Goal: Task Accomplishment & Management: Manage account settings

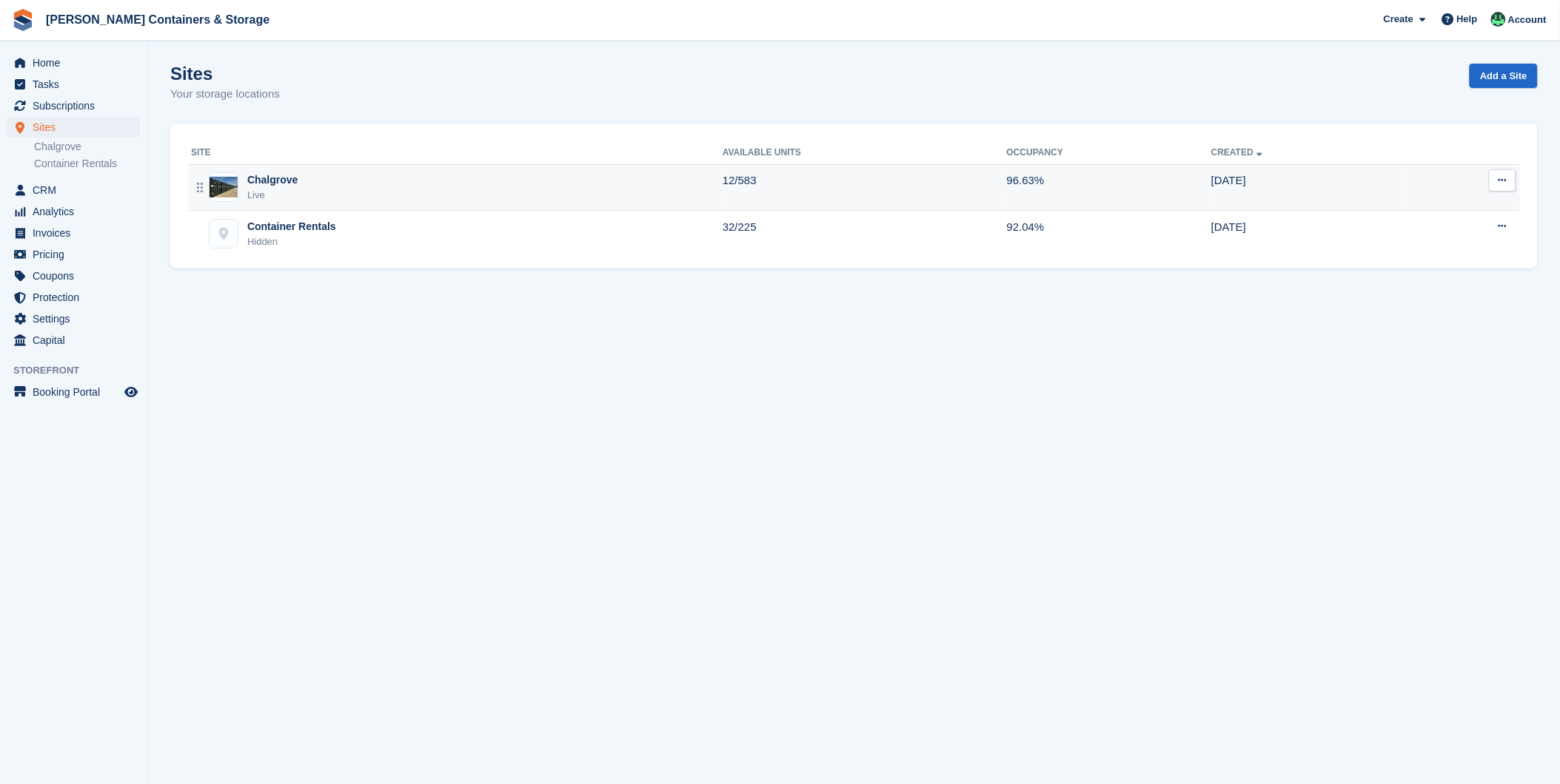
click at [253, 182] on div "Chalgrove" at bounding box center [272, 180] width 51 height 15
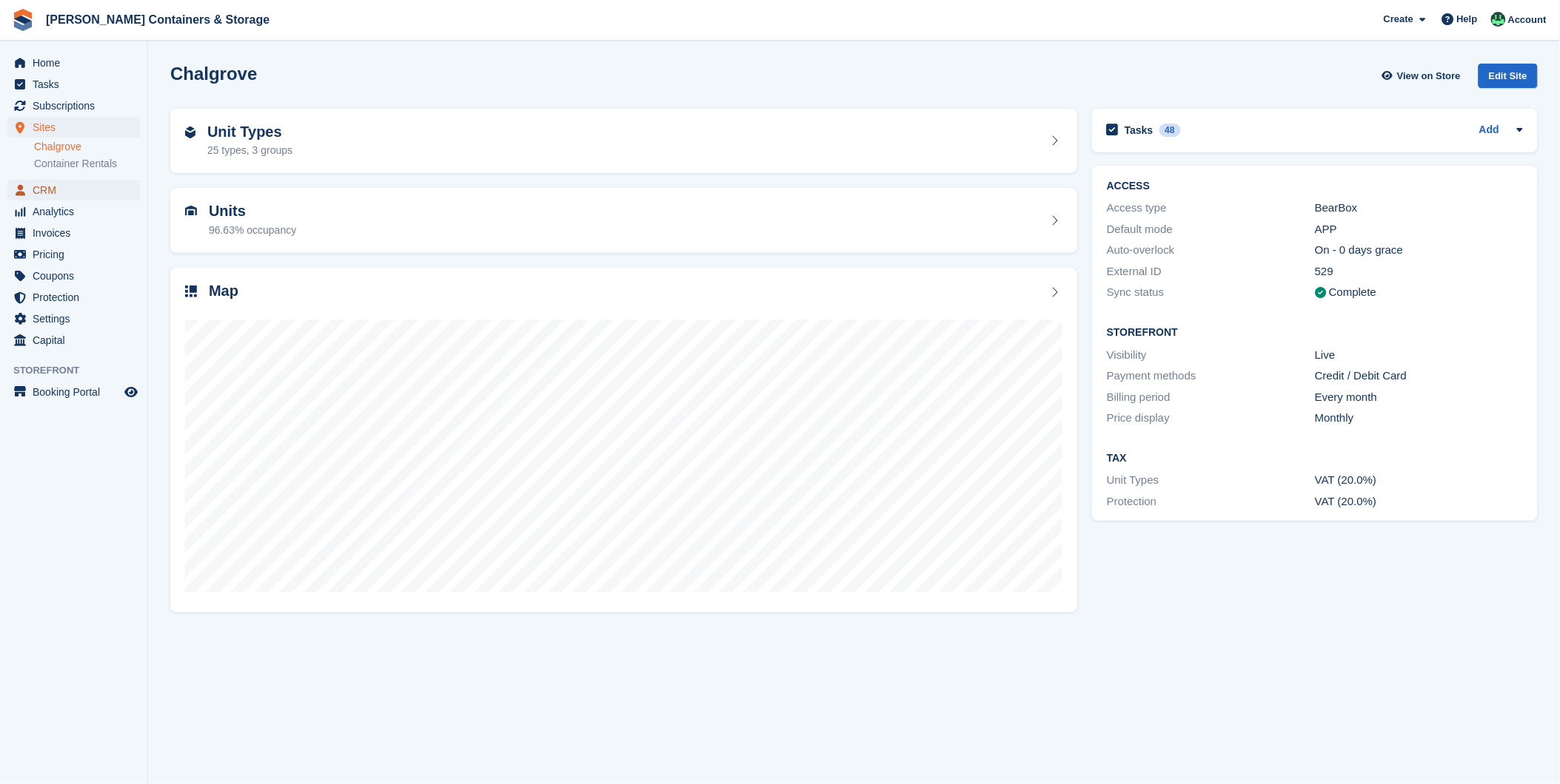
click at [34, 191] on span "CRM" at bounding box center [77, 190] width 89 height 20
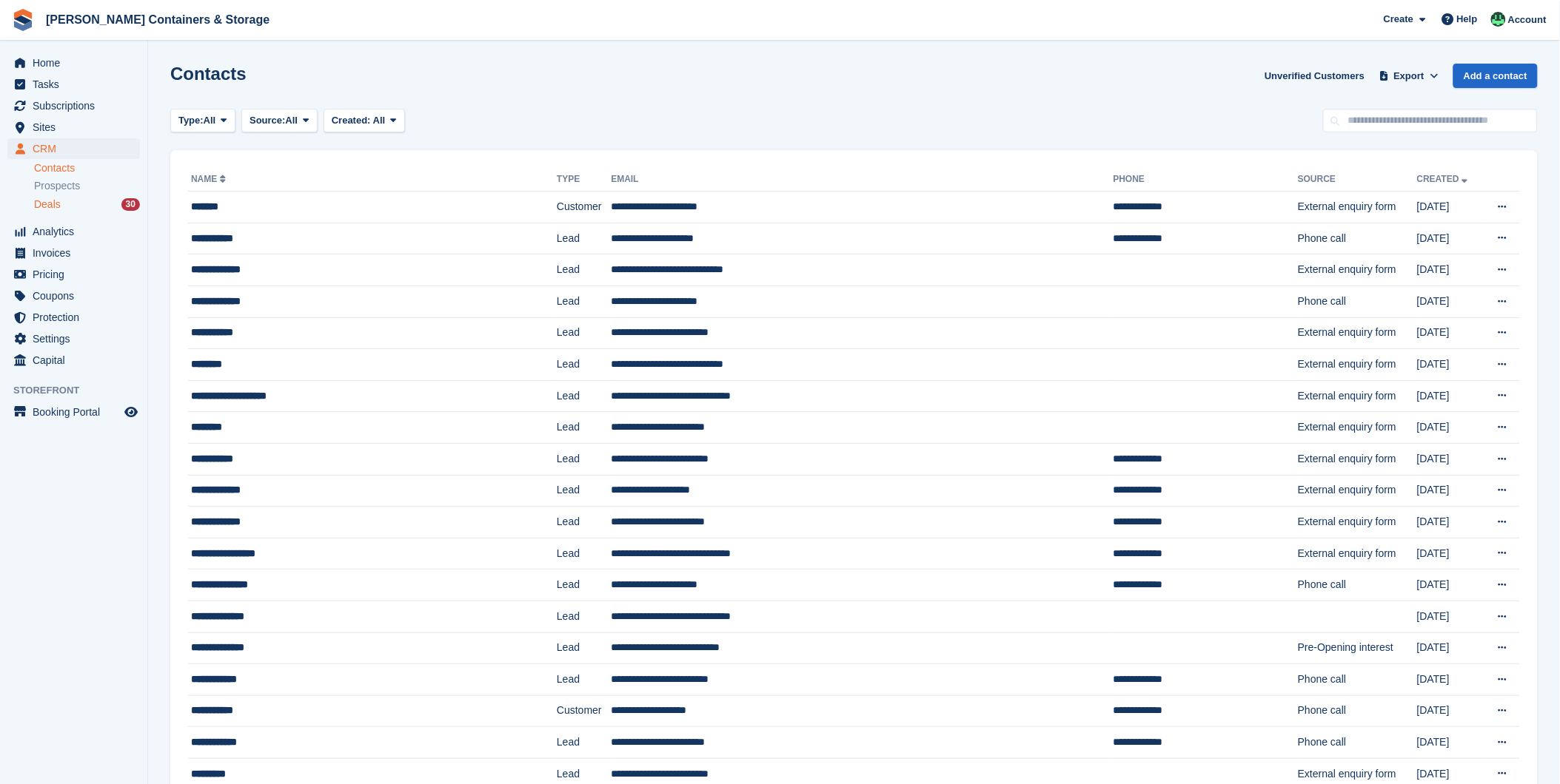
click at [77, 202] on div "Deals 30" at bounding box center [87, 204] width 106 height 14
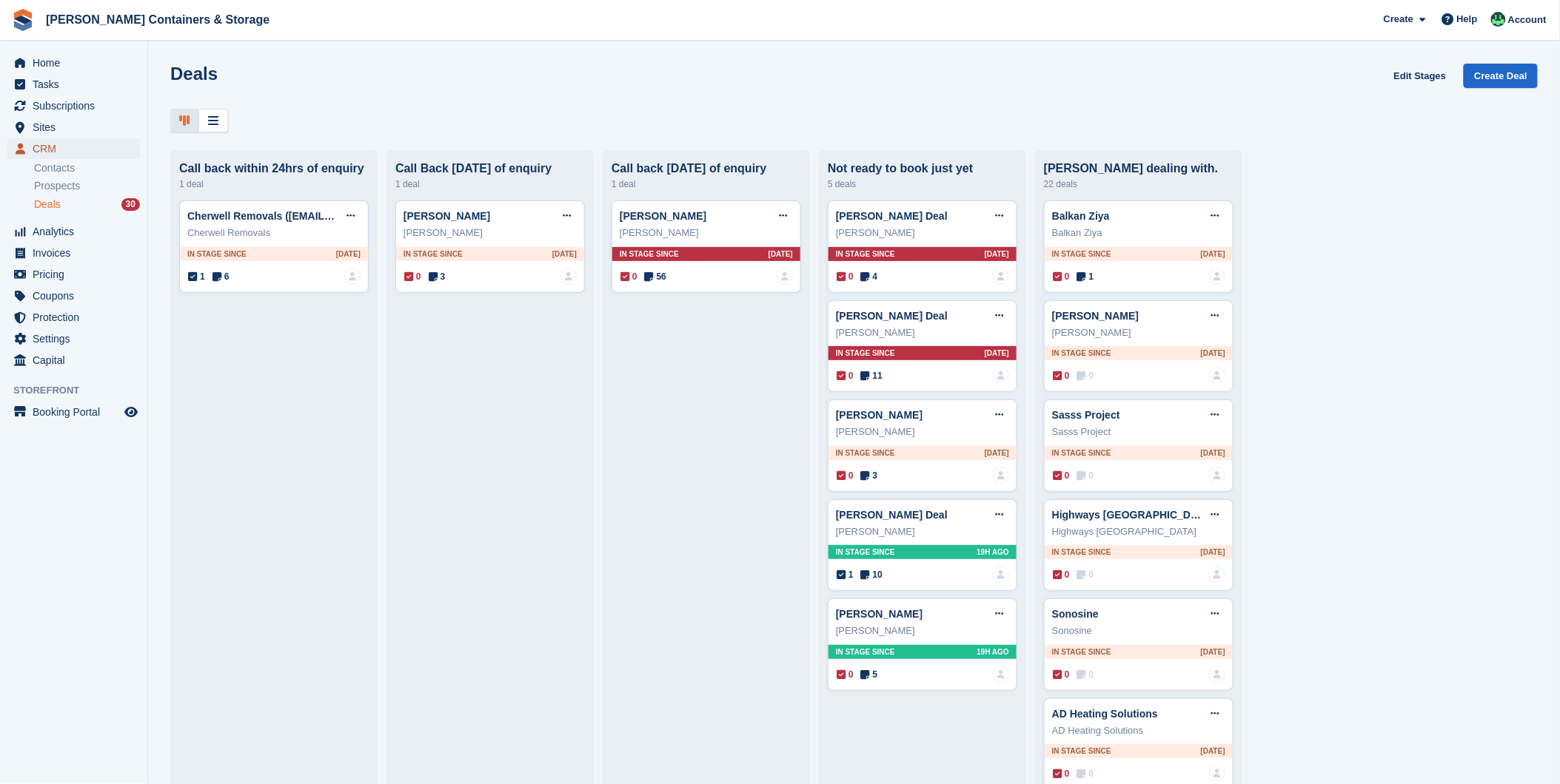
click at [60, 142] on span "CRM" at bounding box center [77, 148] width 89 height 20
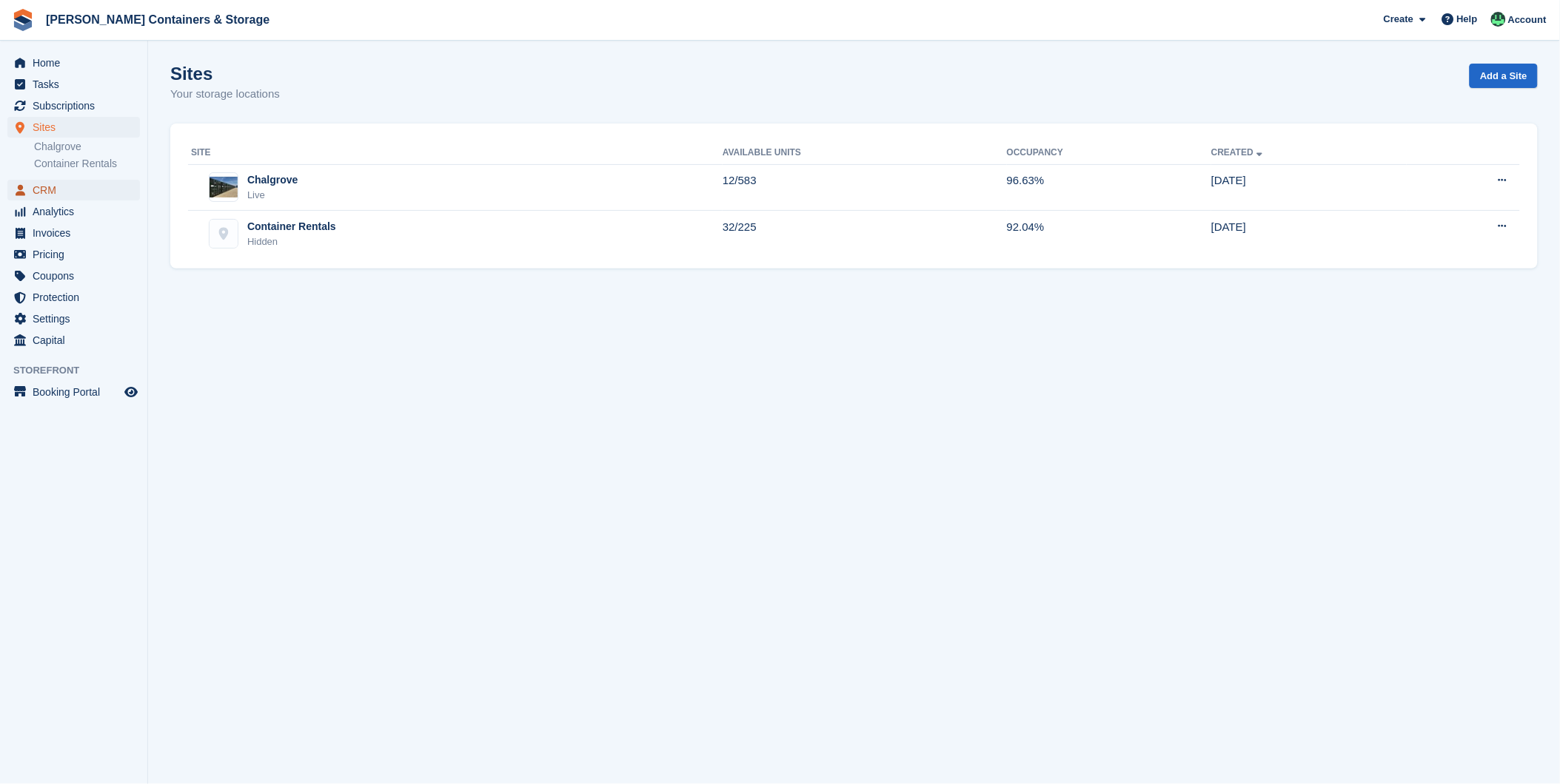
click at [57, 188] on span "CRM" at bounding box center [77, 190] width 89 height 20
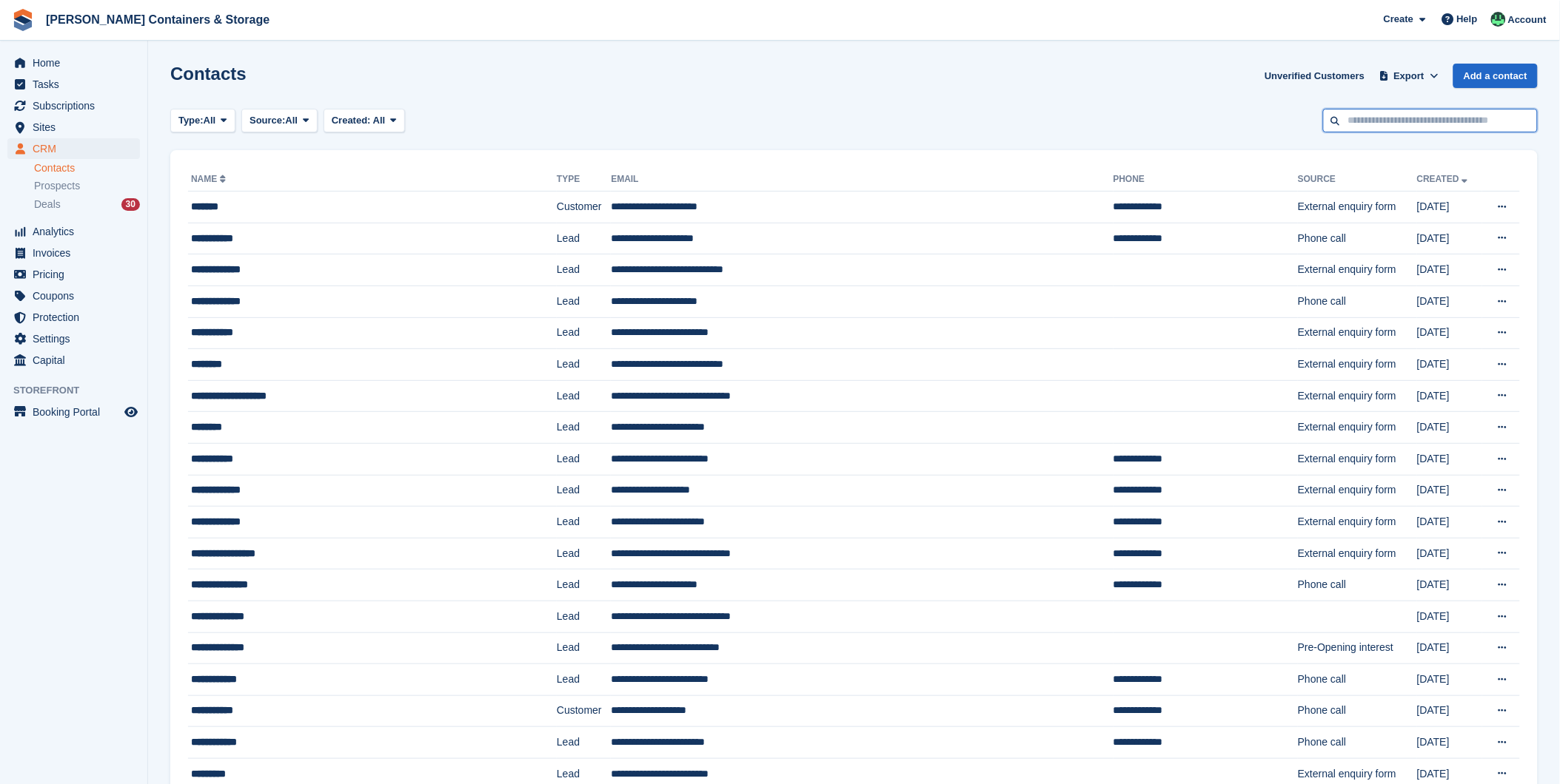
click at [1435, 120] on input "text" at bounding box center [1430, 121] width 215 height 24
type input "********"
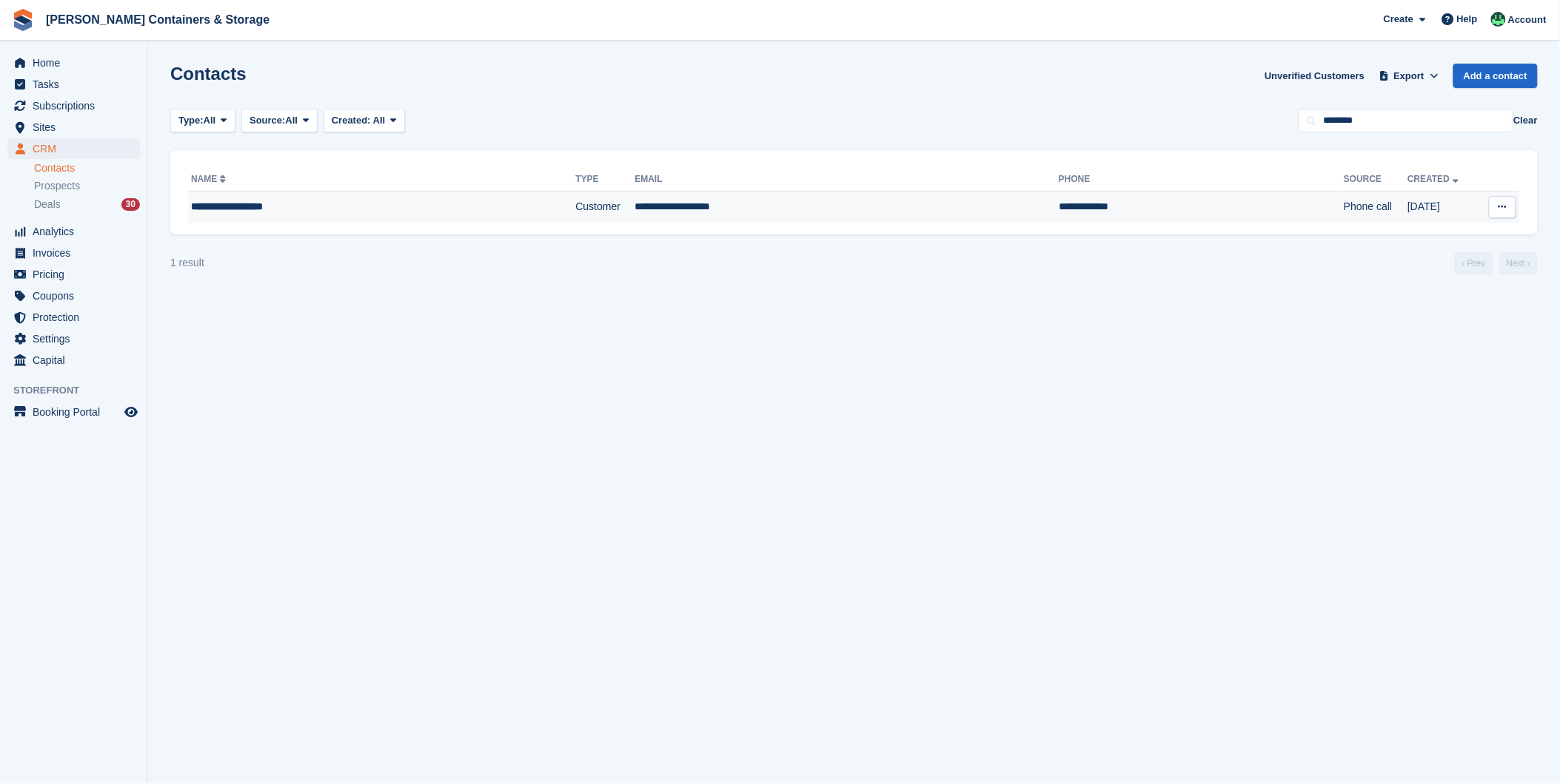
click at [331, 204] on div "**********" at bounding box center [336, 206] width 291 height 15
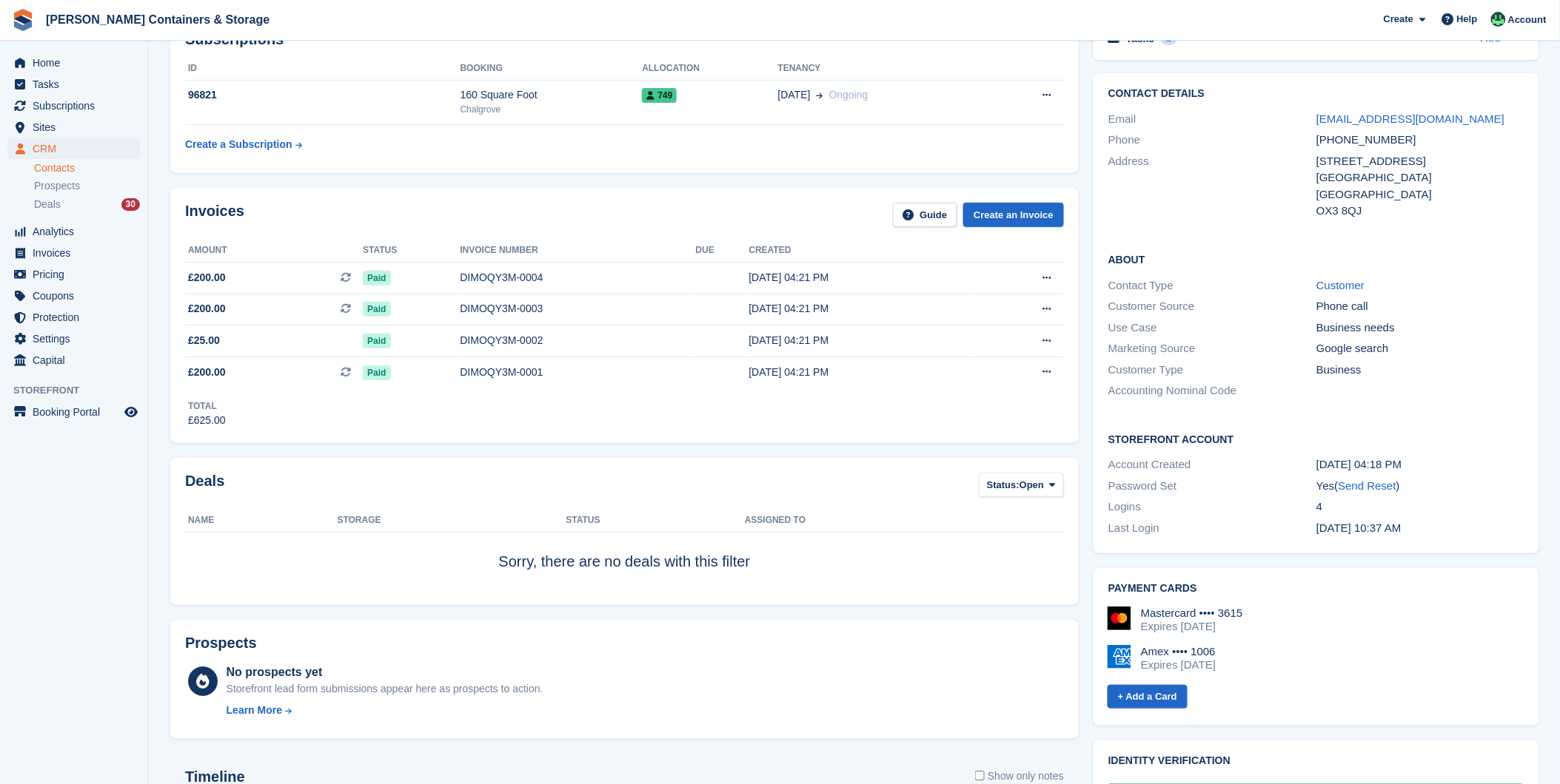
scroll to position [82, 0]
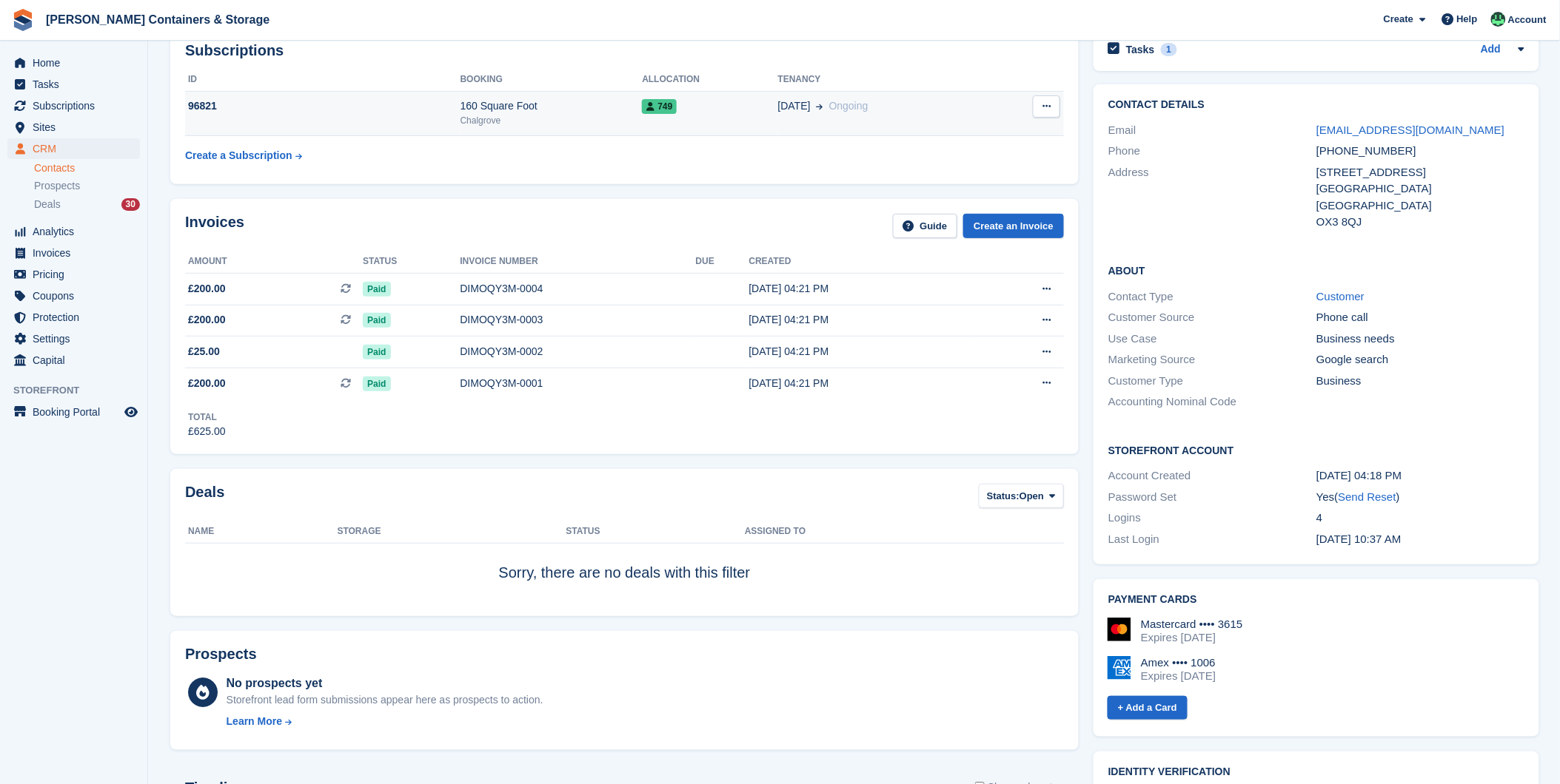
click at [554, 103] on div "160 Square Foot" at bounding box center [551, 106] width 182 height 15
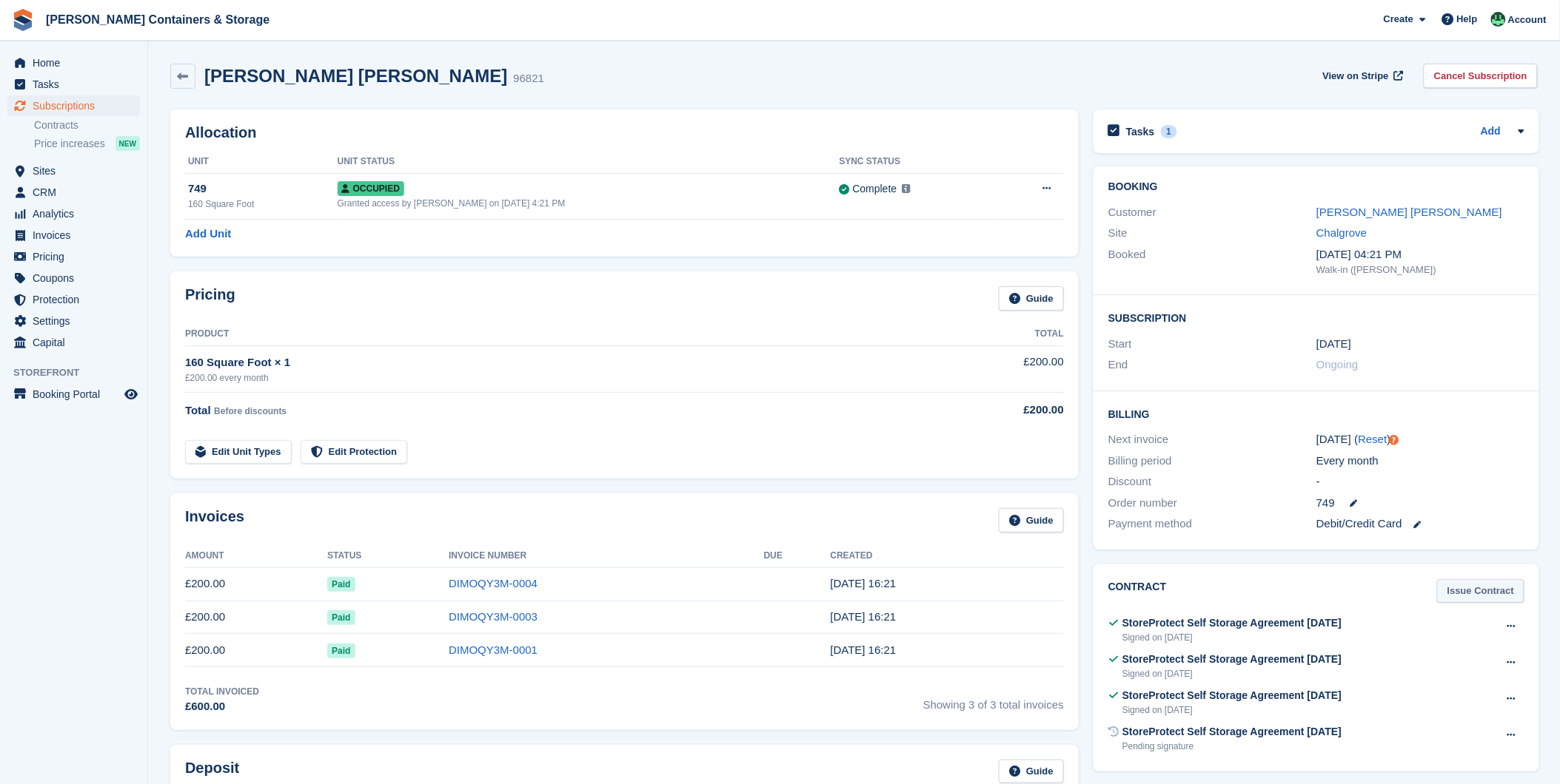
click at [1480, 588] on link "Issue Contract" at bounding box center [1480, 591] width 87 height 24
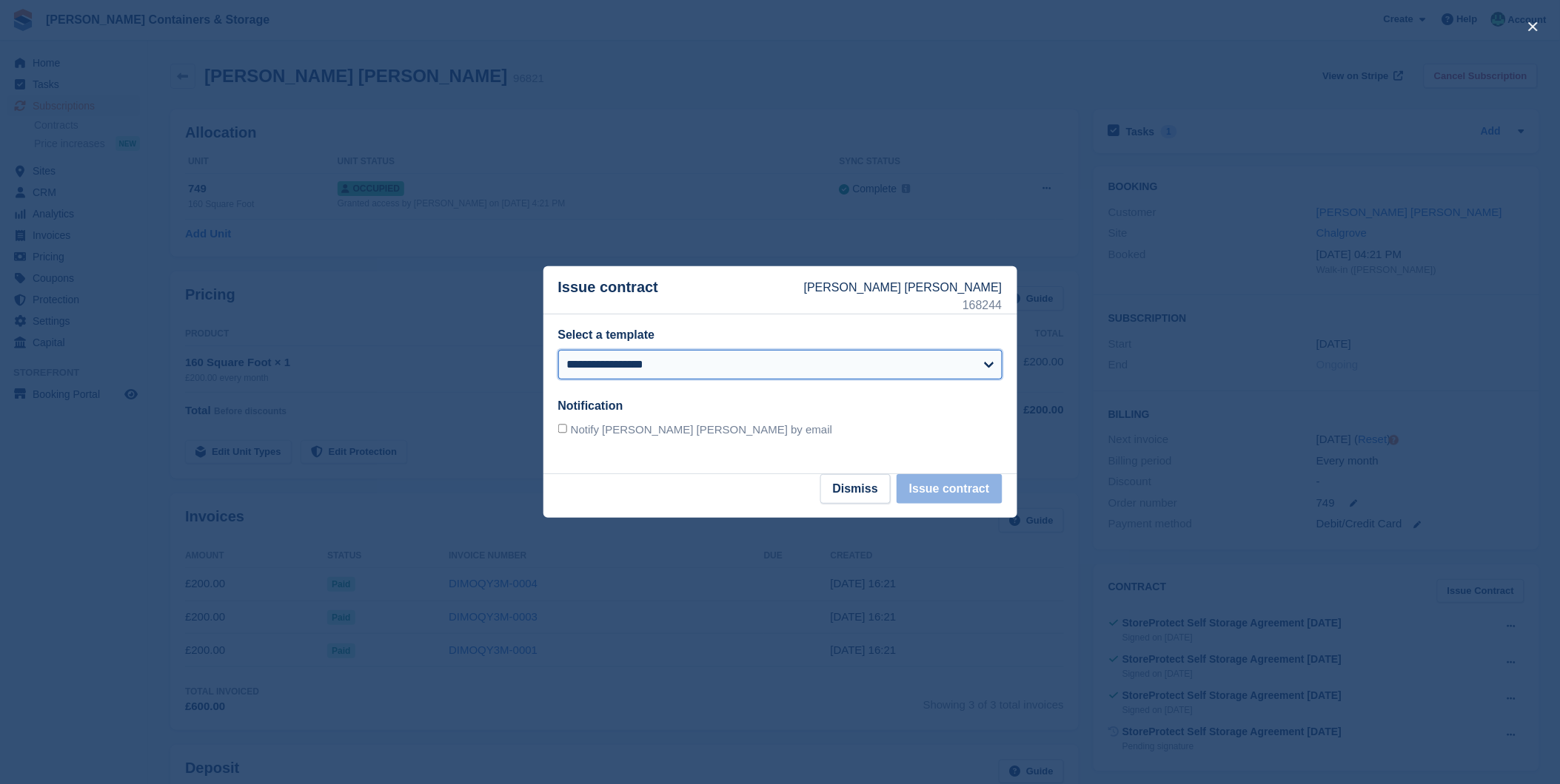
click at [639, 361] on select "**********" at bounding box center [780, 365] width 444 height 29
select select "**"
click at [558, 350] on select "**********" at bounding box center [780, 365] width 444 height 29
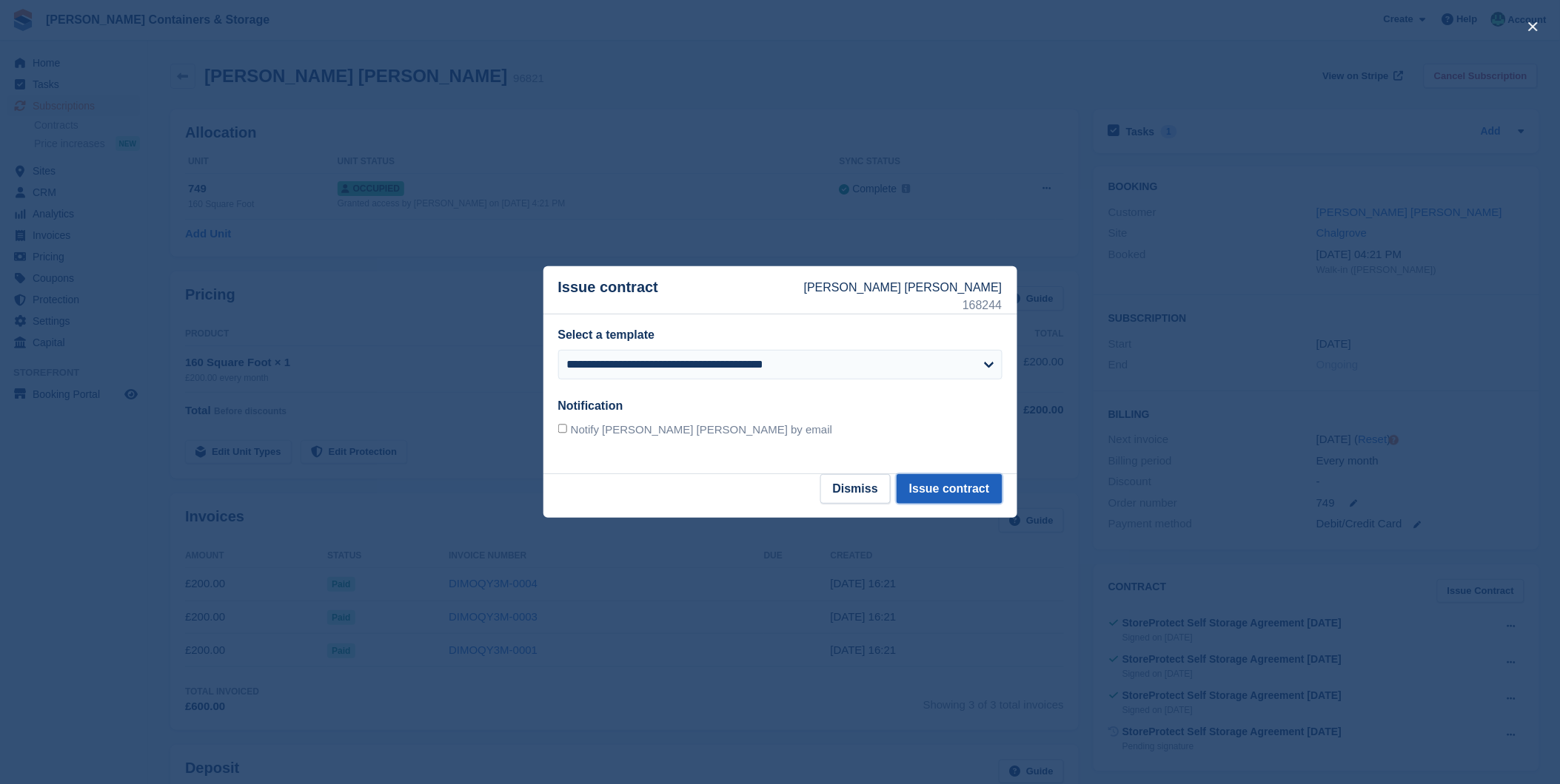
click at [931, 484] on button "Issue contract" at bounding box center [948, 488] width 105 height 29
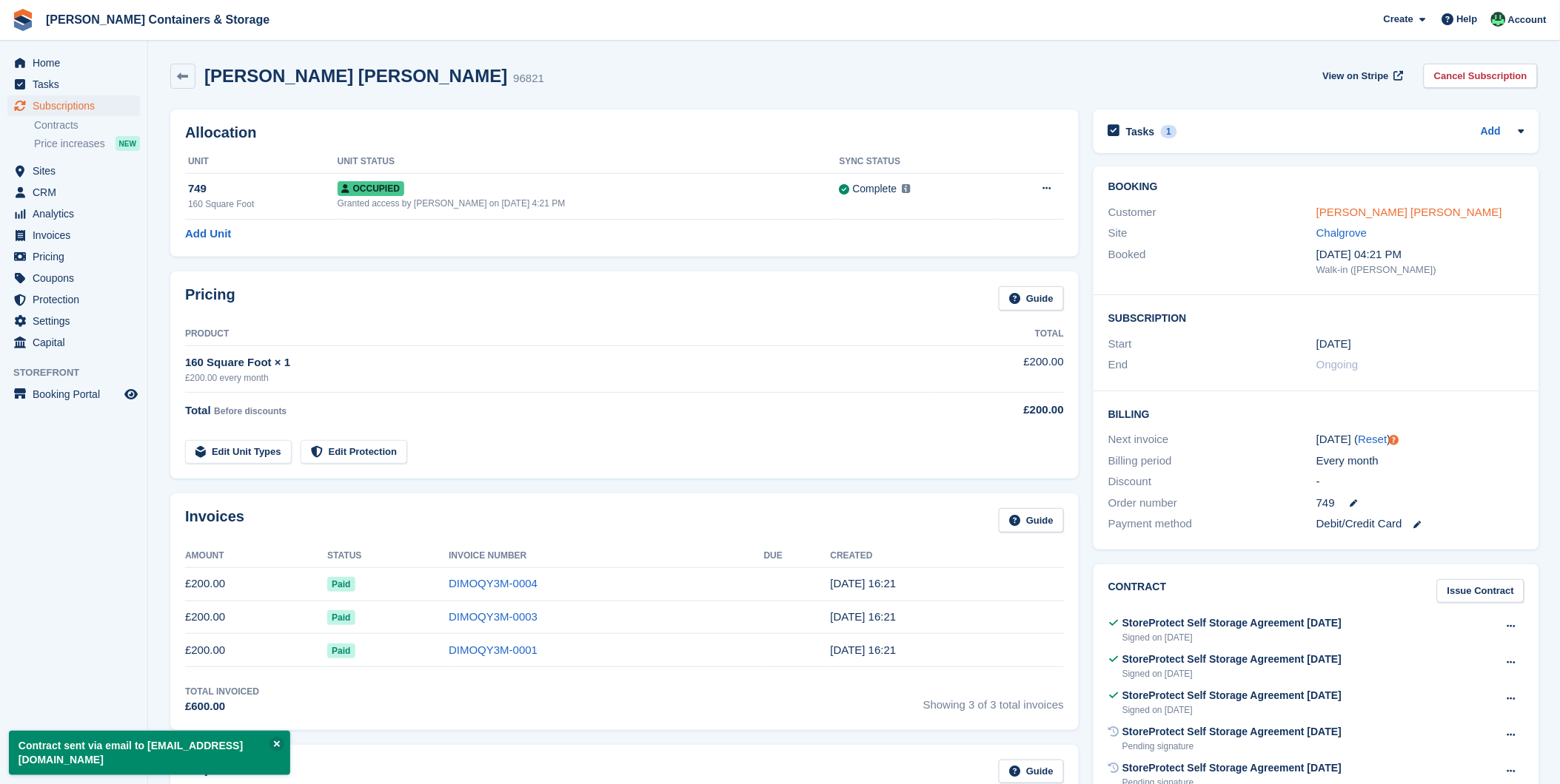
click at [1360, 217] on link "[PERSON_NAME] [PERSON_NAME]" at bounding box center [1409, 212] width 186 height 12
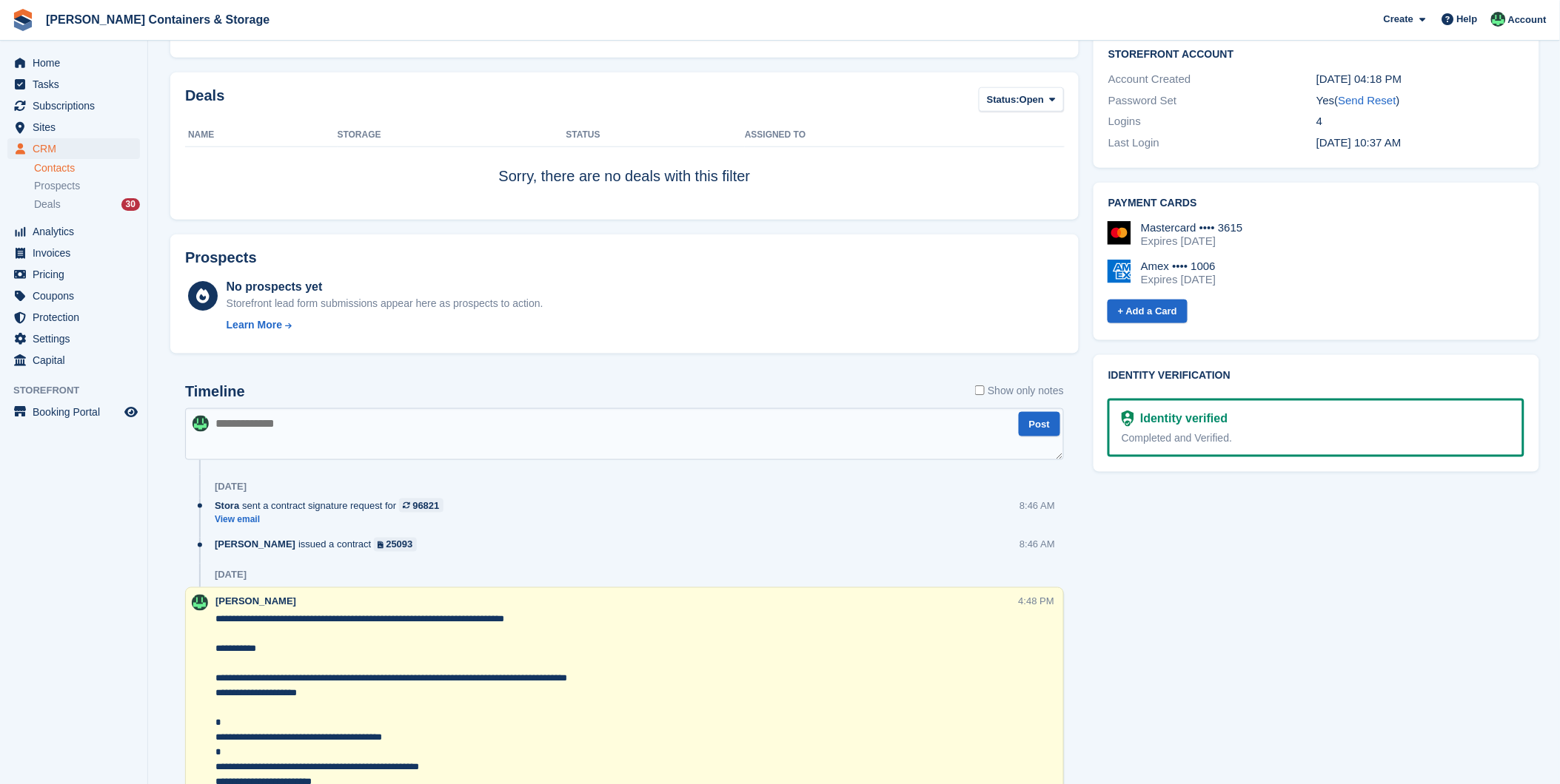
scroll to position [493, 0]
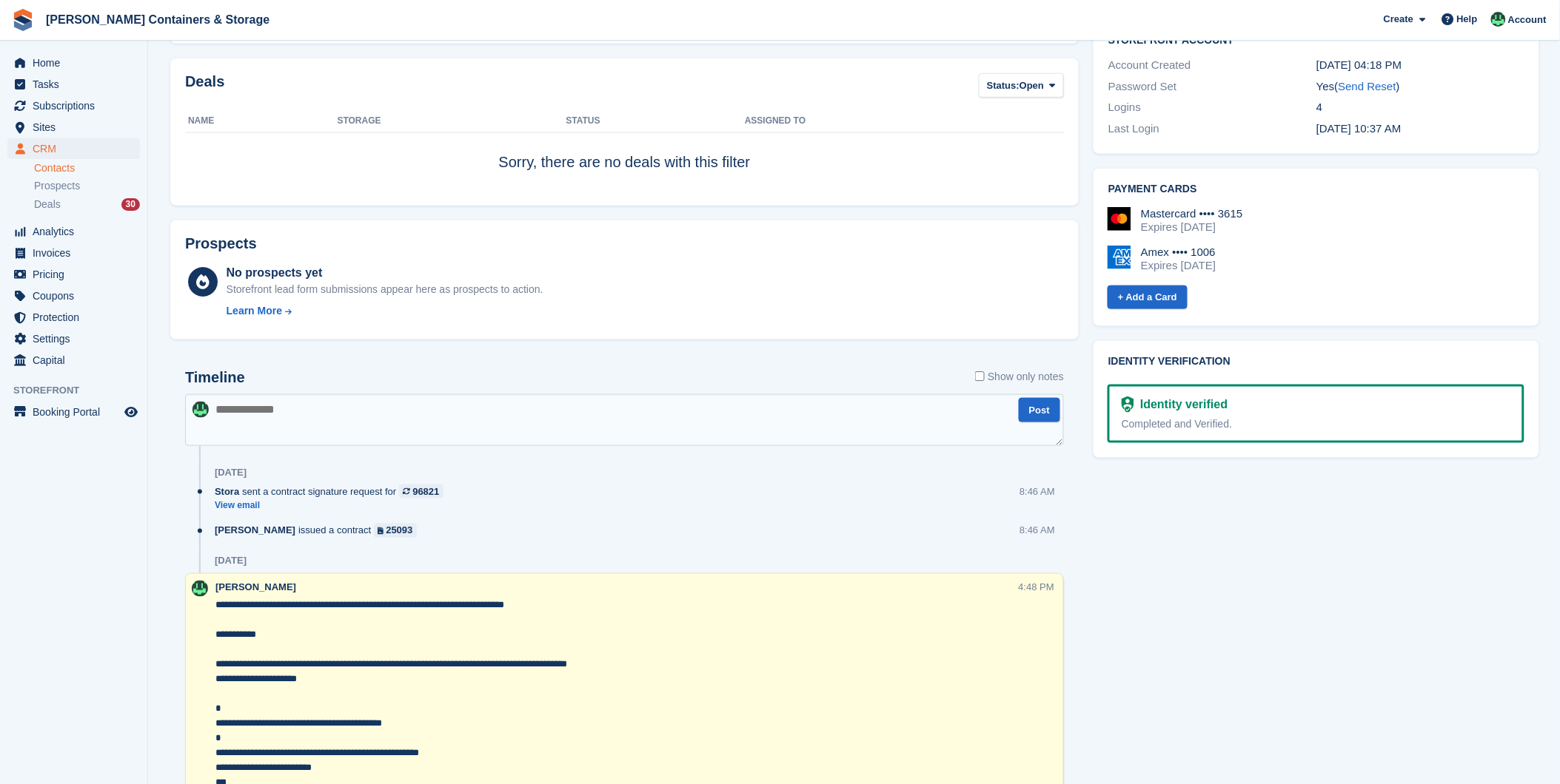
click at [292, 412] on textarea at bounding box center [624, 420] width 879 height 52
type textarea "*"
type textarea "**********"
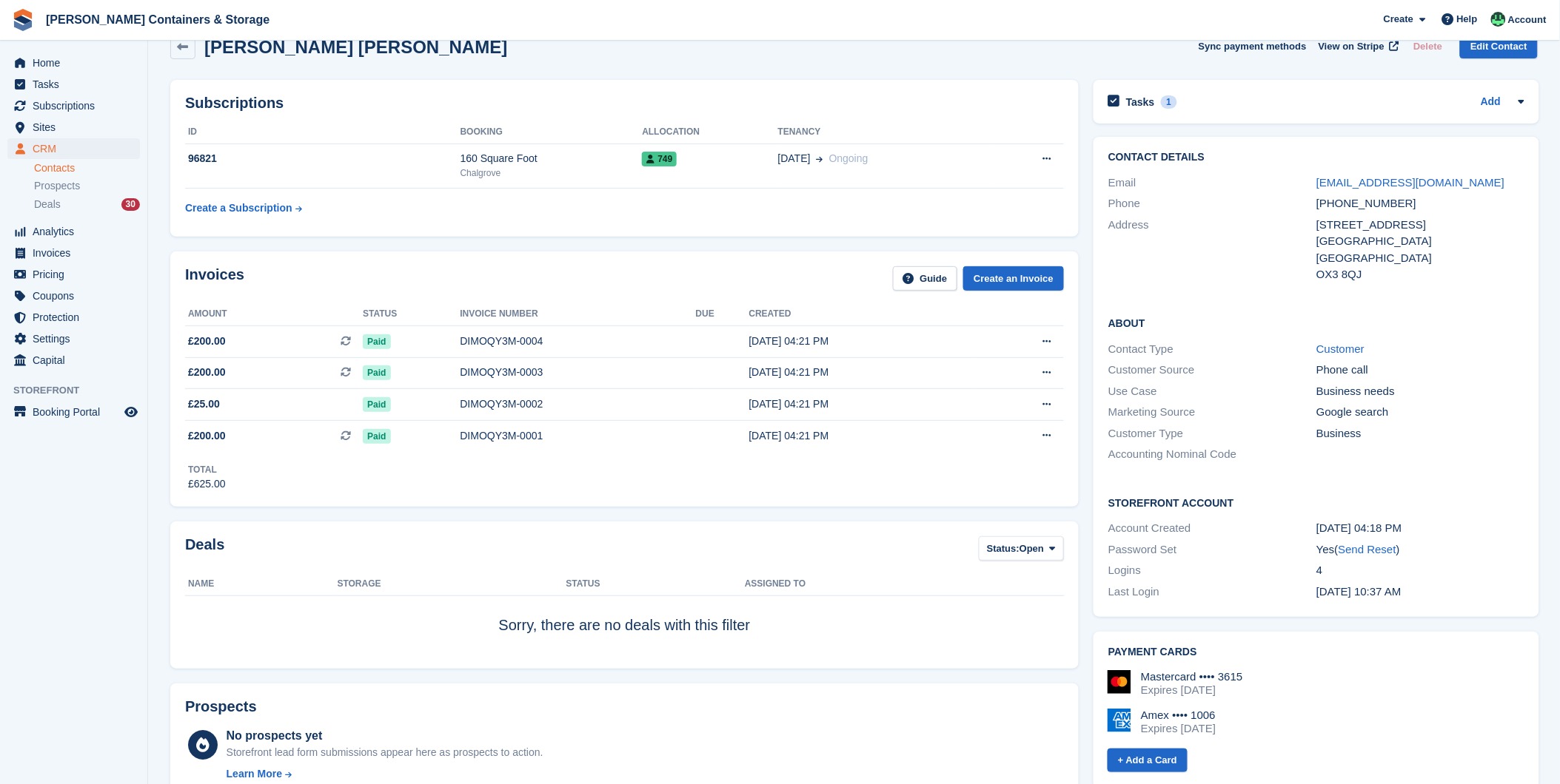
scroll to position [0, 0]
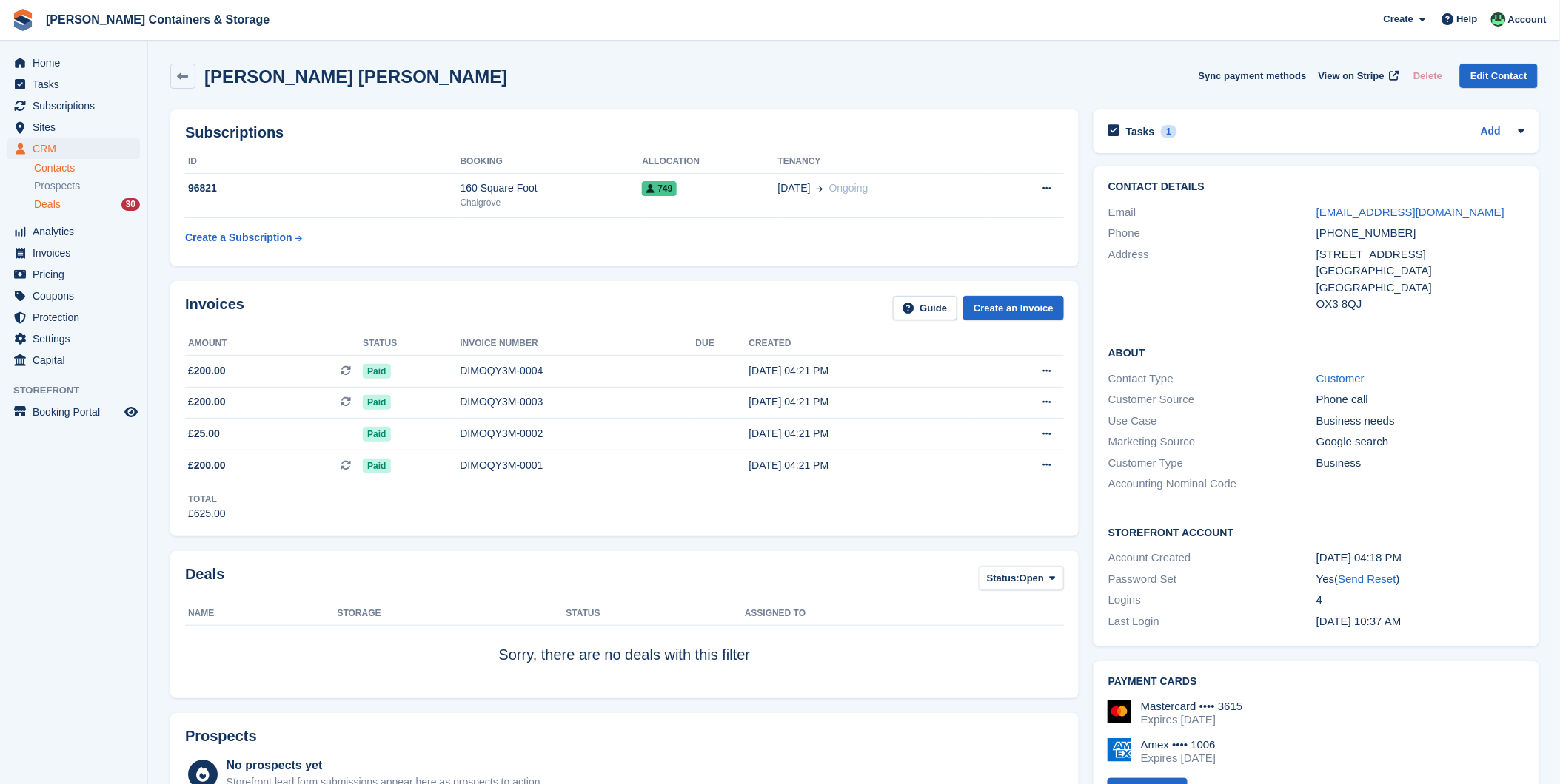
click at [62, 201] on div "Deals 30" at bounding box center [87, 204] width 106 height 14
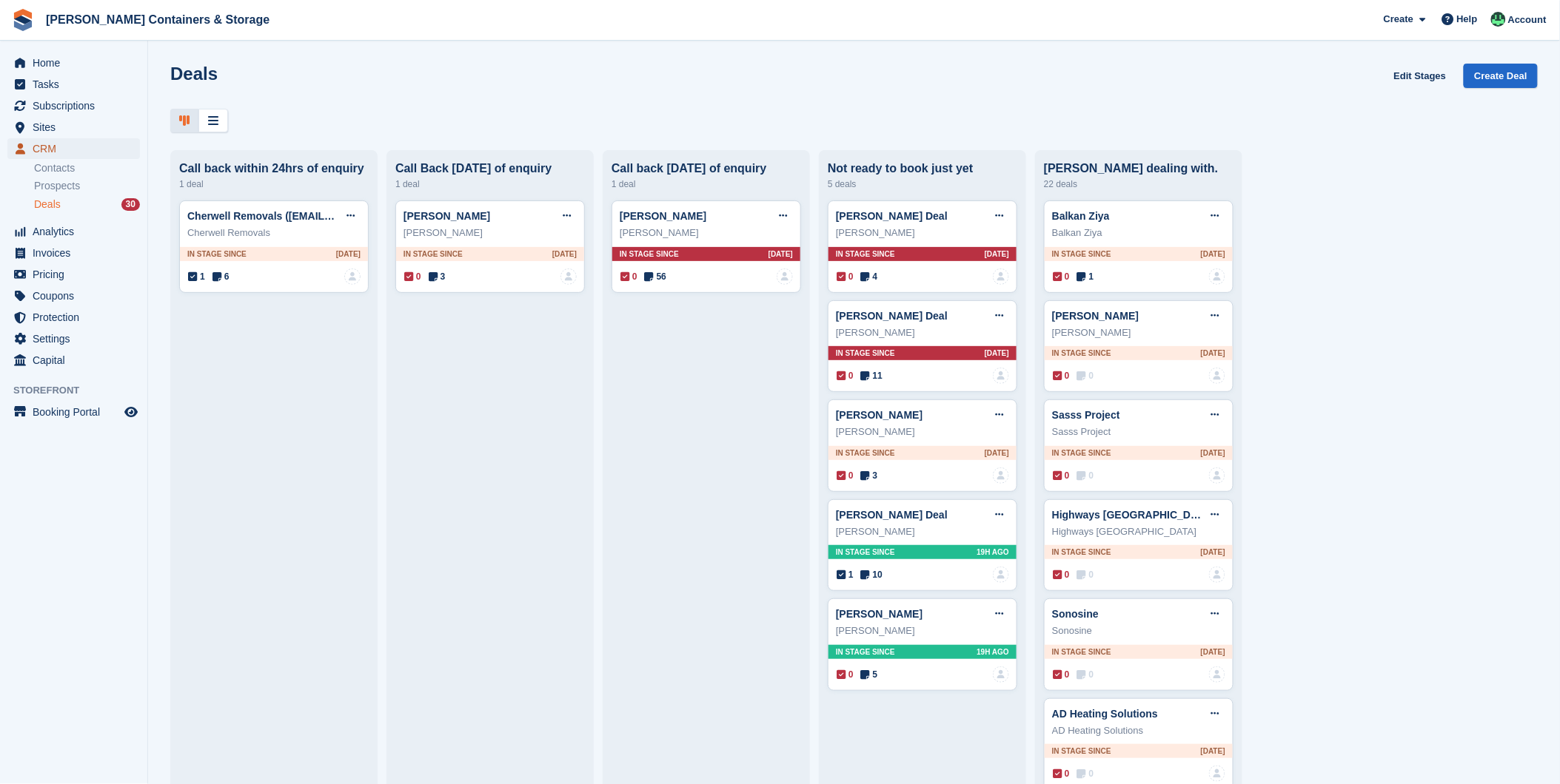
click at [54, 142] on span "CRM" at bounding box center [77, 148] width 89 height 20
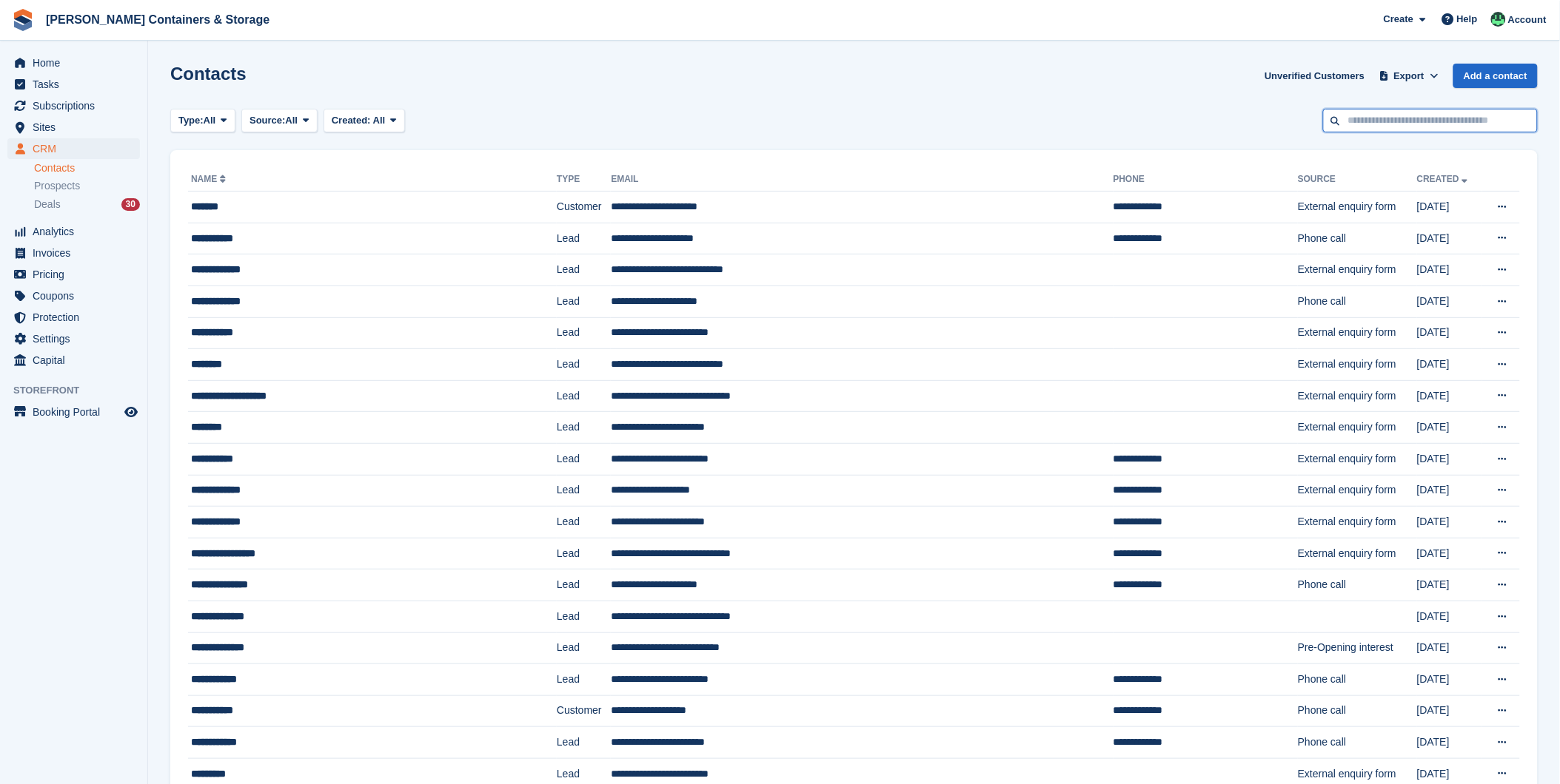
click at [1350, 120] on input "text" at bounding box center [1430, 121] width 215 height 24
click at [43, 248] on span "Invoices" at bounding box center [77, 252] width 89 height 20
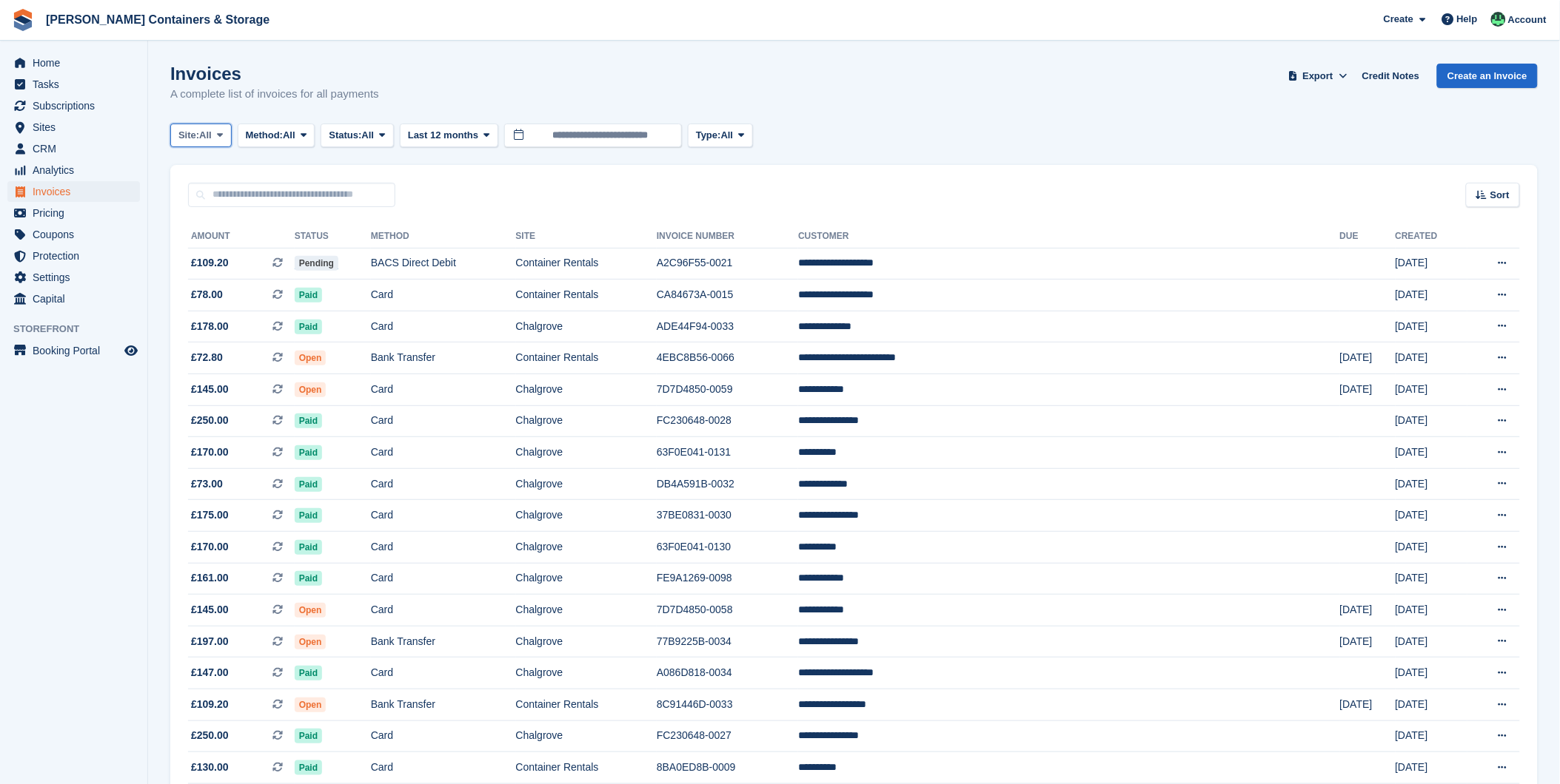
click at [218, 136] on span at bounding box center [220, 135] width 12 height 12
click at [218, 205] on link "Chalgrove" at bounding box center [241, 196] width 129 height 27
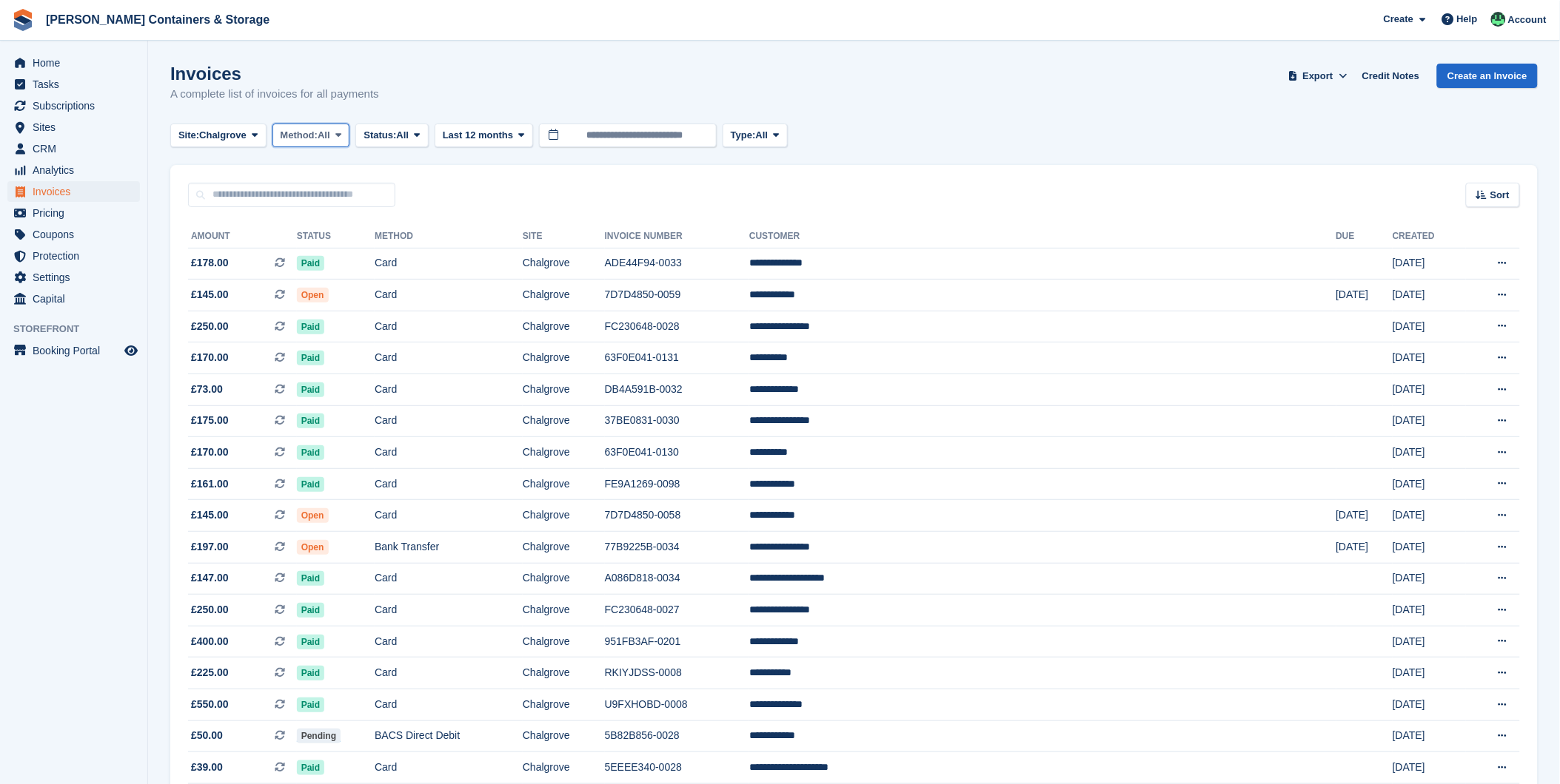
click at [314, 131] on span "Method:" at bounding box center [299, 135] width 37 height 15
click at [336, 288] on link "Debit/Credit Card" at bounding box center [344, 276] width 129 height 27
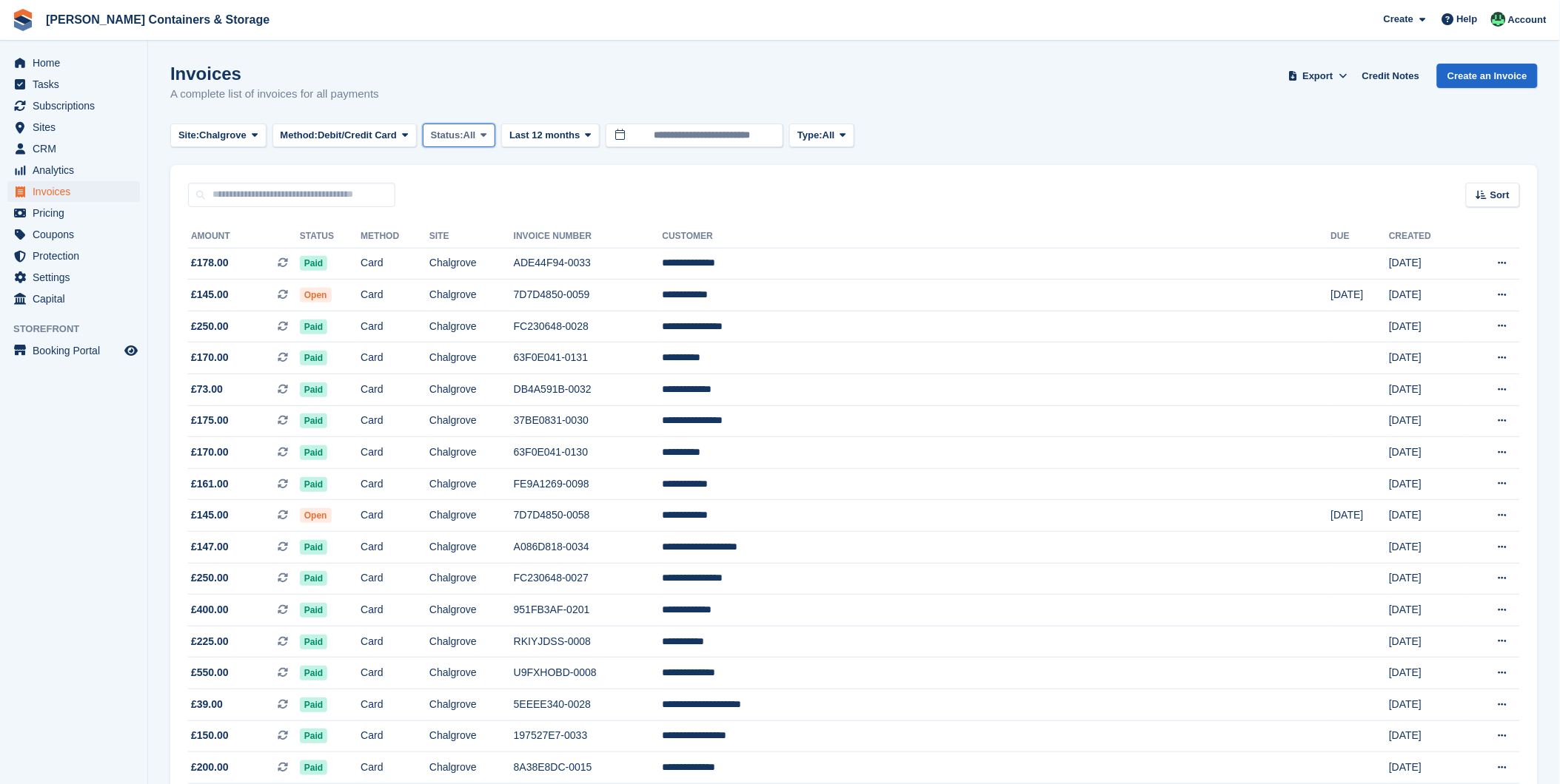
click at [458, 138] on span "Status:" at bounding box center [447, 135] width 33 height 15
click at [464, 248] on link "Open" at bounding box center [494, 250] width 129 height 27
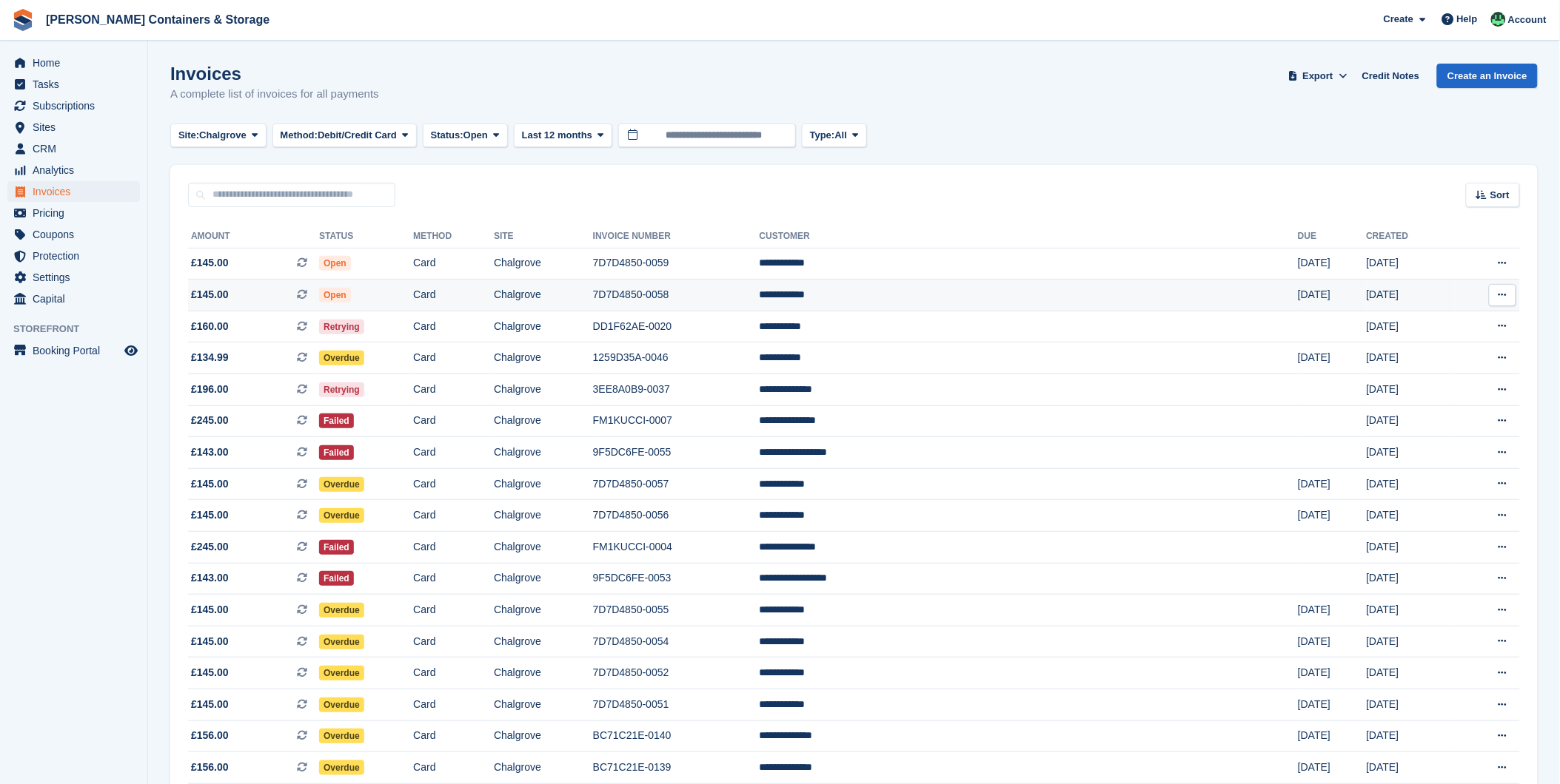
click at [410, 294] on td "Open" at bounding box center [366, 295] width 94 height 32
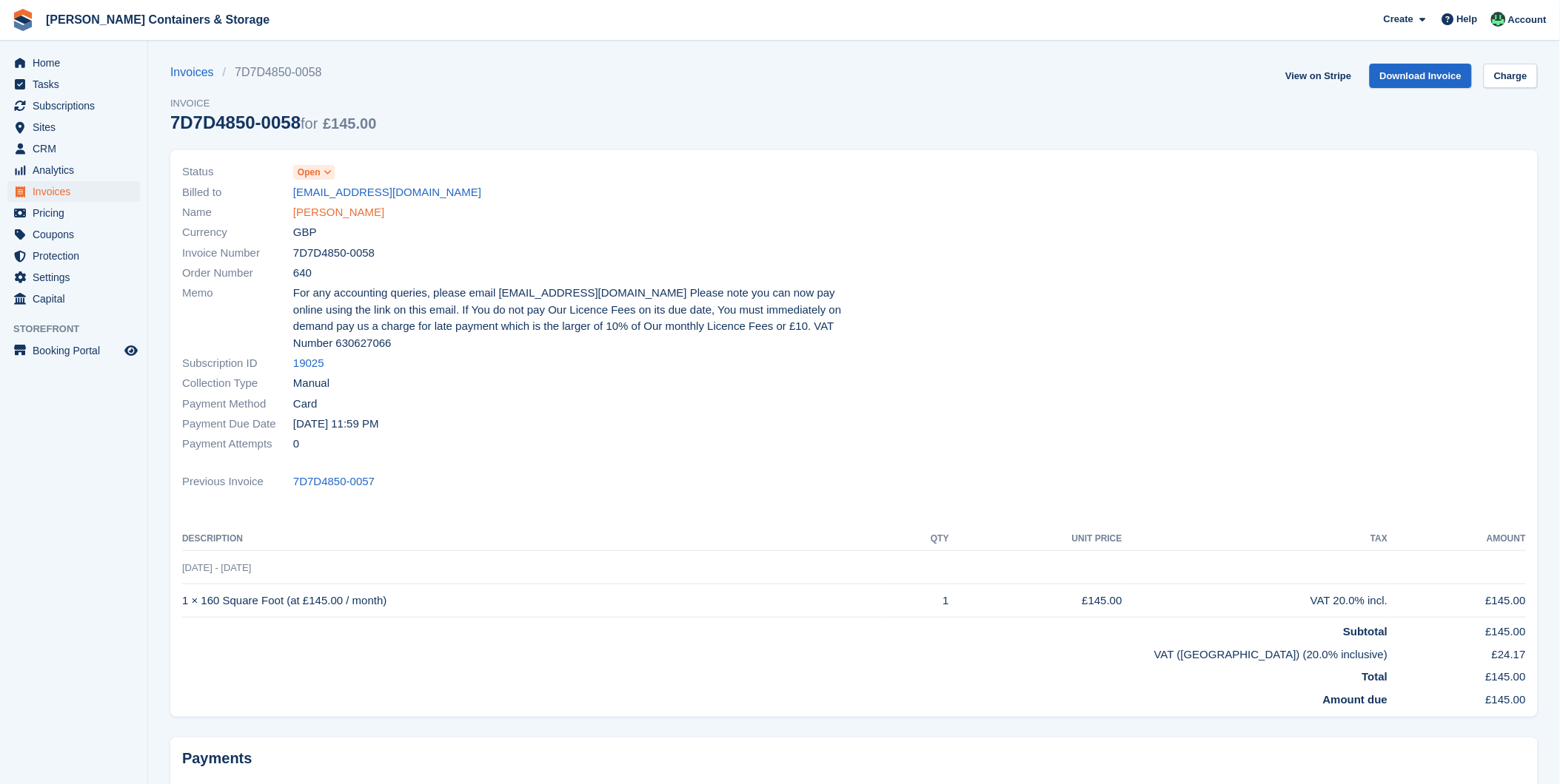
click at [337, 217] on link "Sally Audain" at bounding box center [339, 212] width 91 height 17
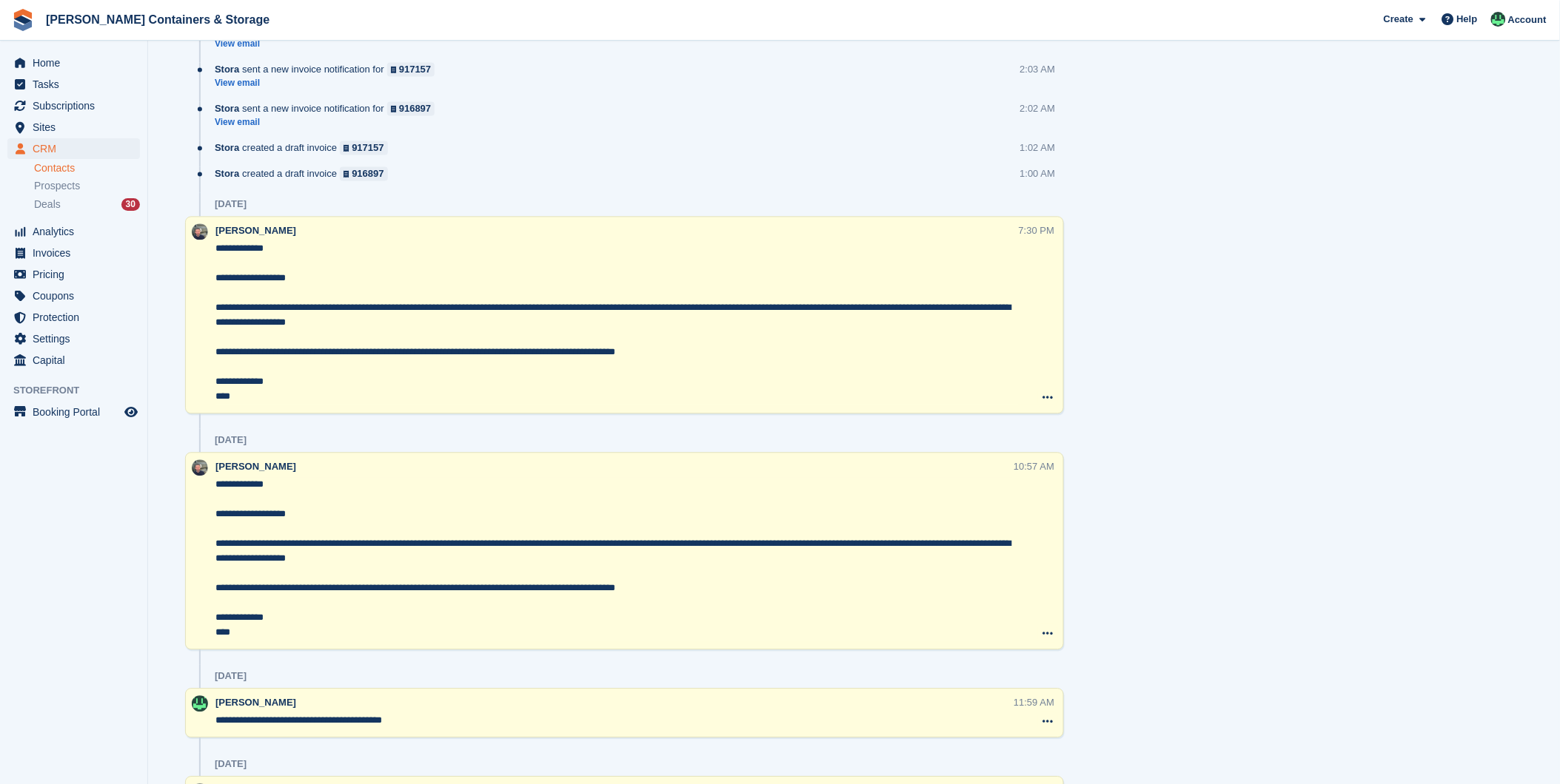
scroll to position [1150, 0]
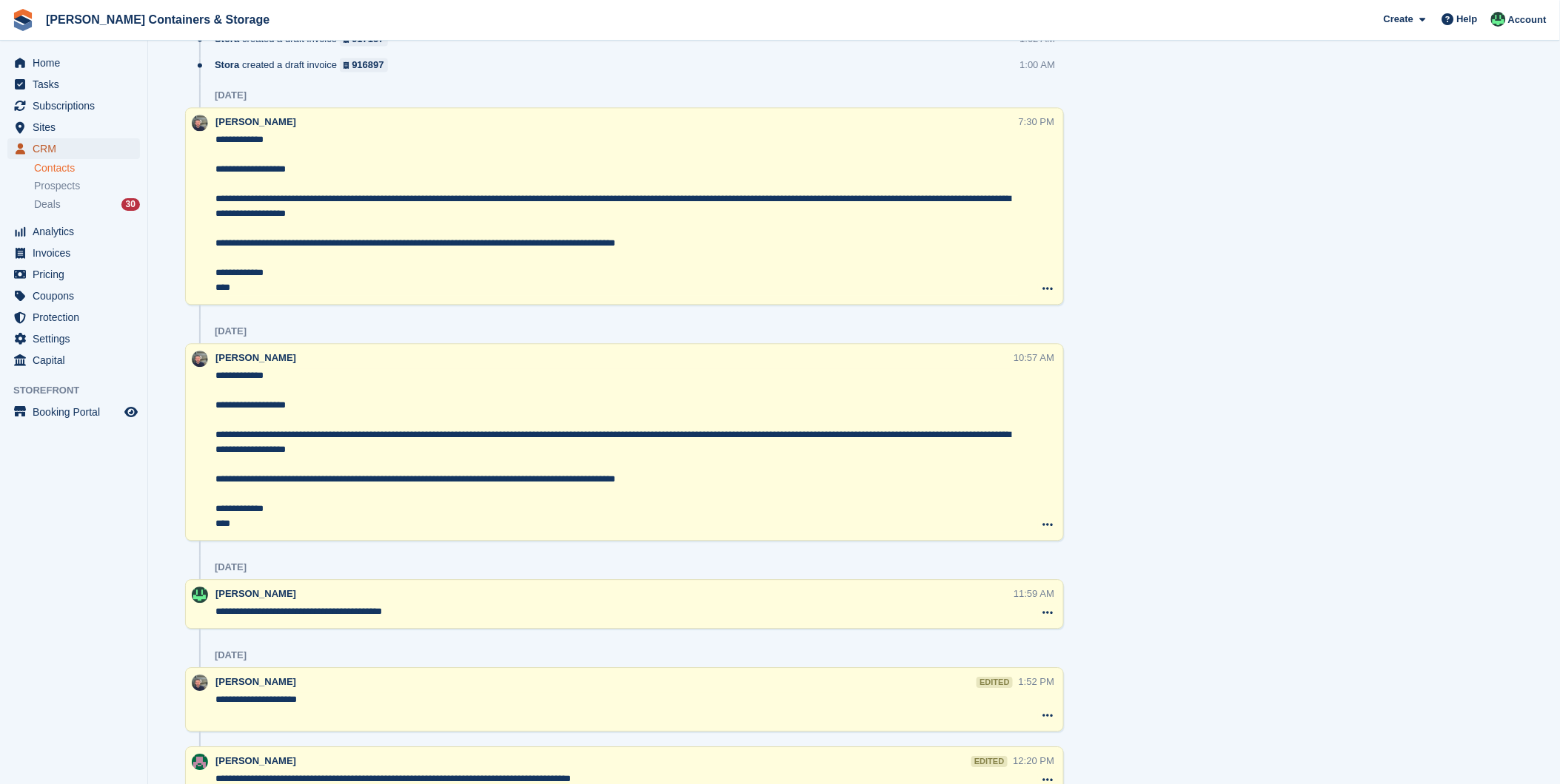
click at [48, 147] on span "CRM" at bounding box center [77, 148] width 89 height 20
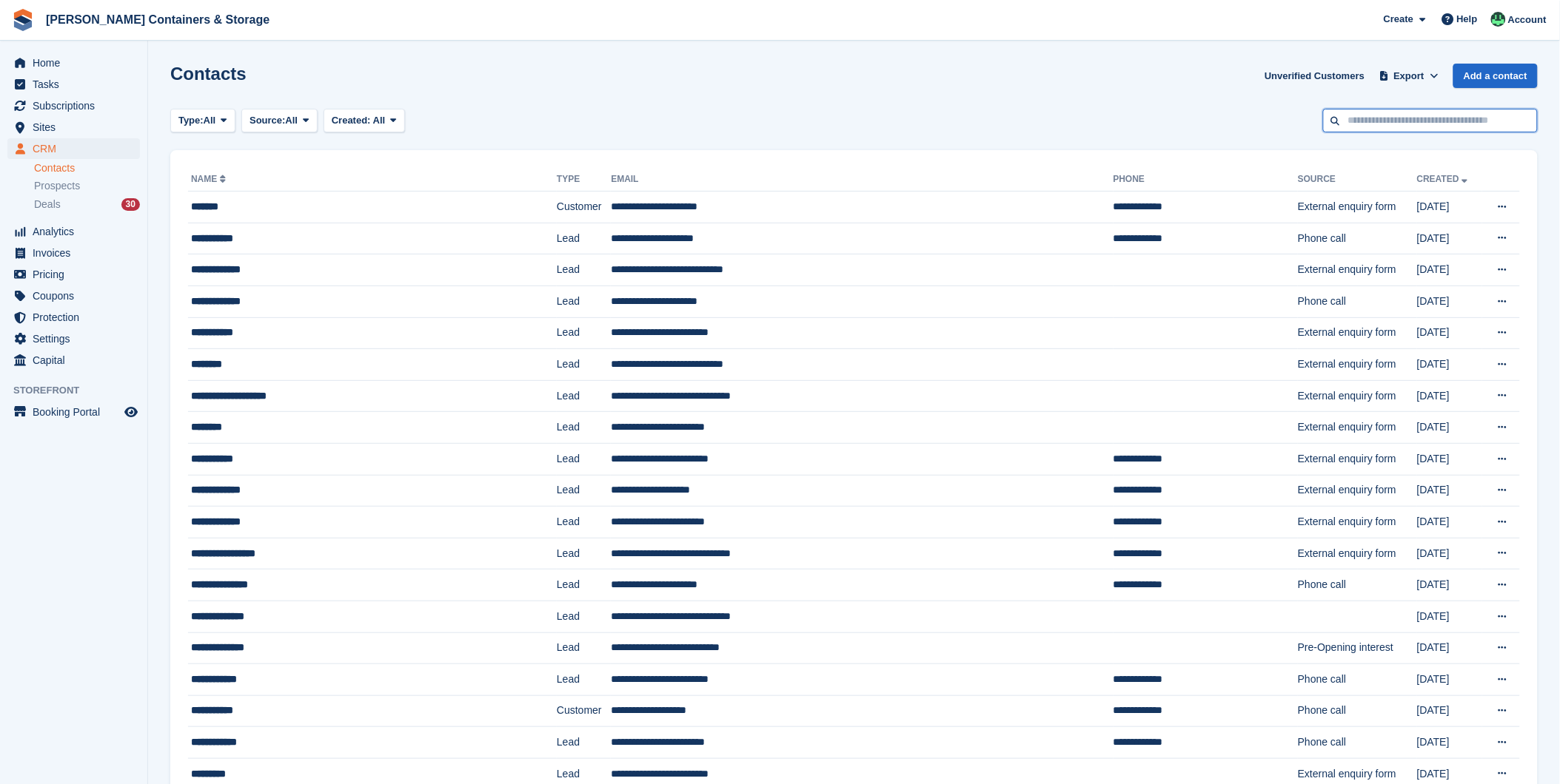
click at [1373, 125] on input "text" at bounding box center [1430, 121] width 215 height 24
type input "*******"
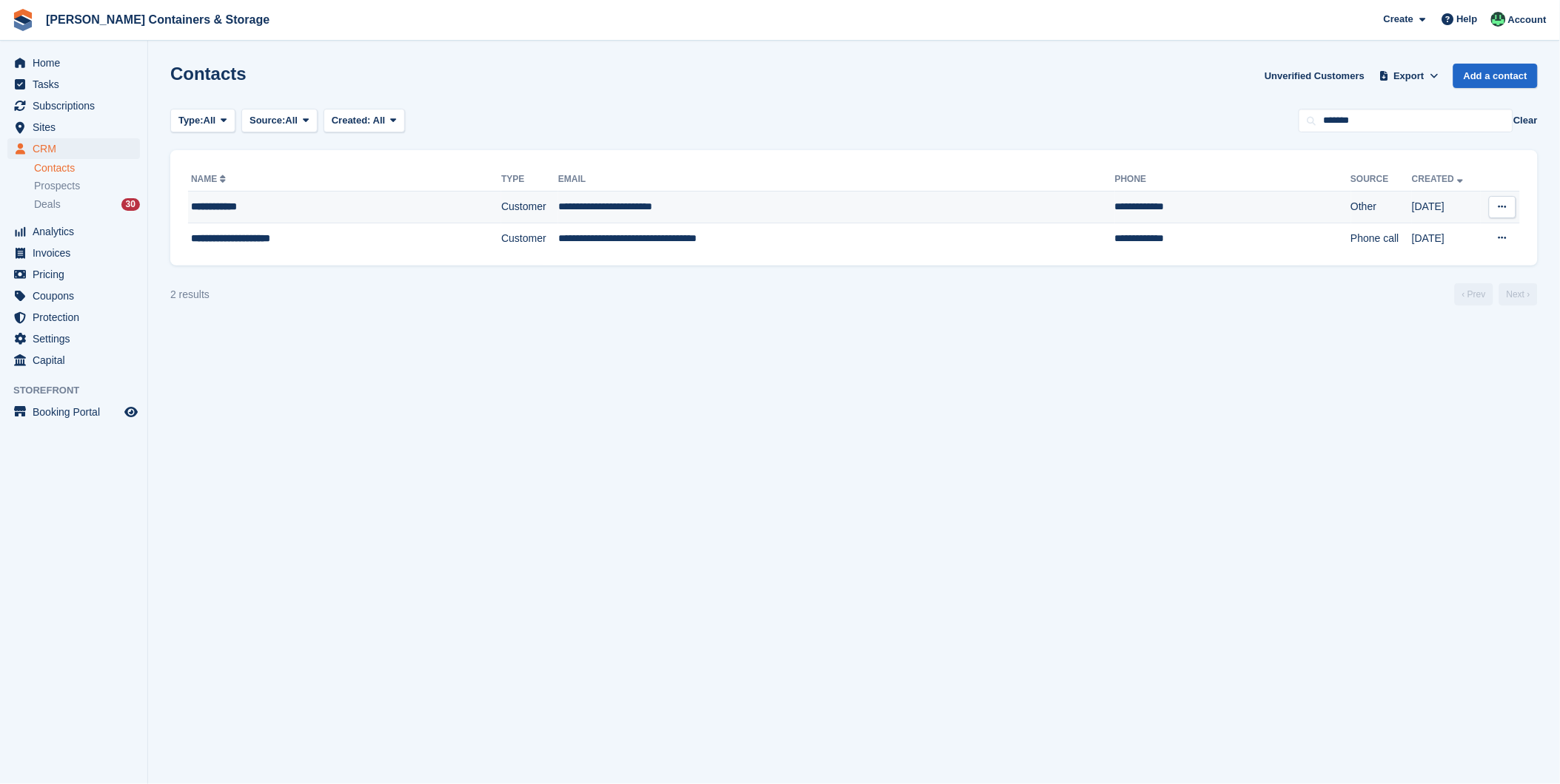
click at [227, 217] on td "**********" at bounding box center [345, 207] width 313 height 32
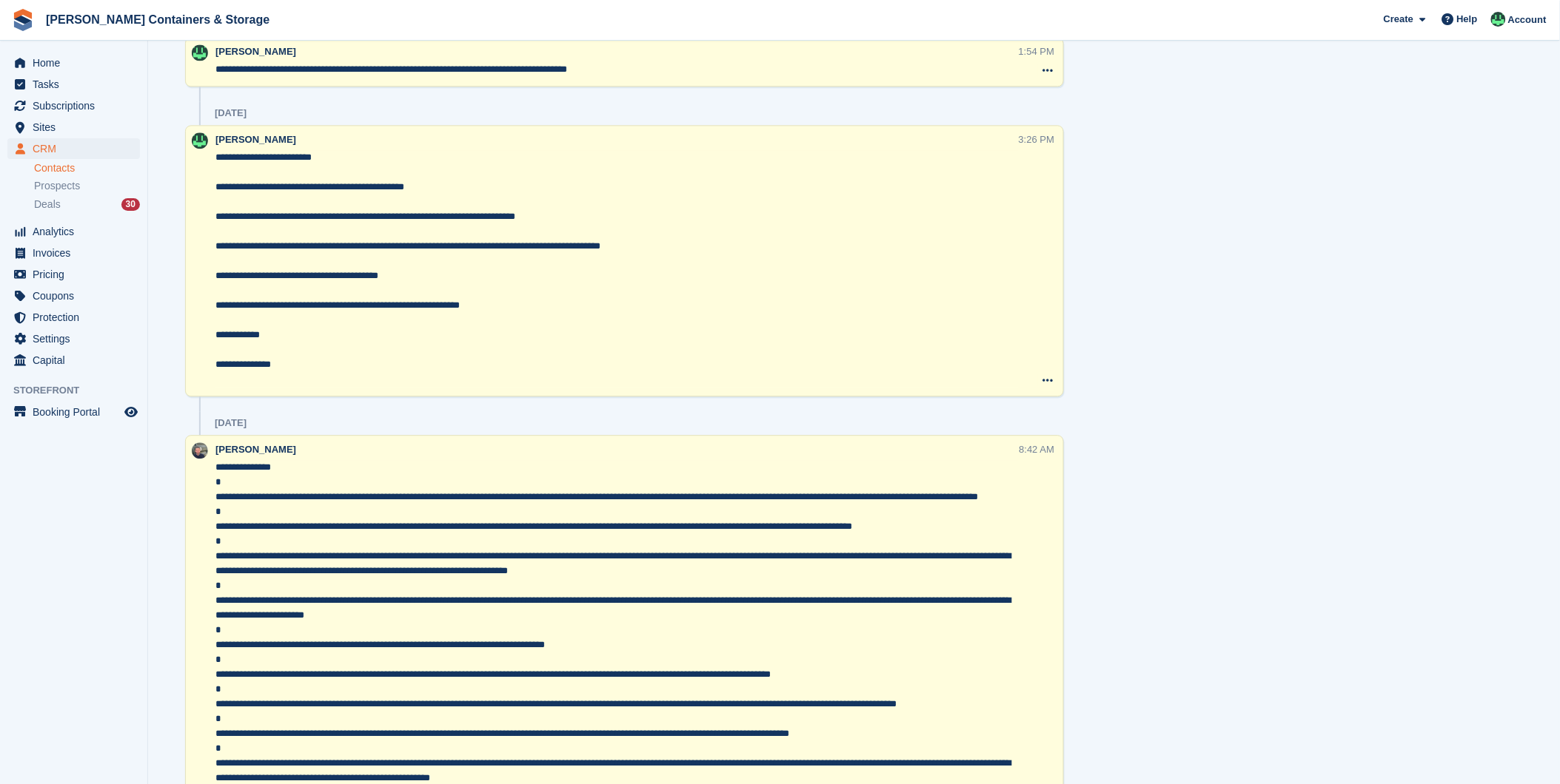
scroll to position [1150, 0]
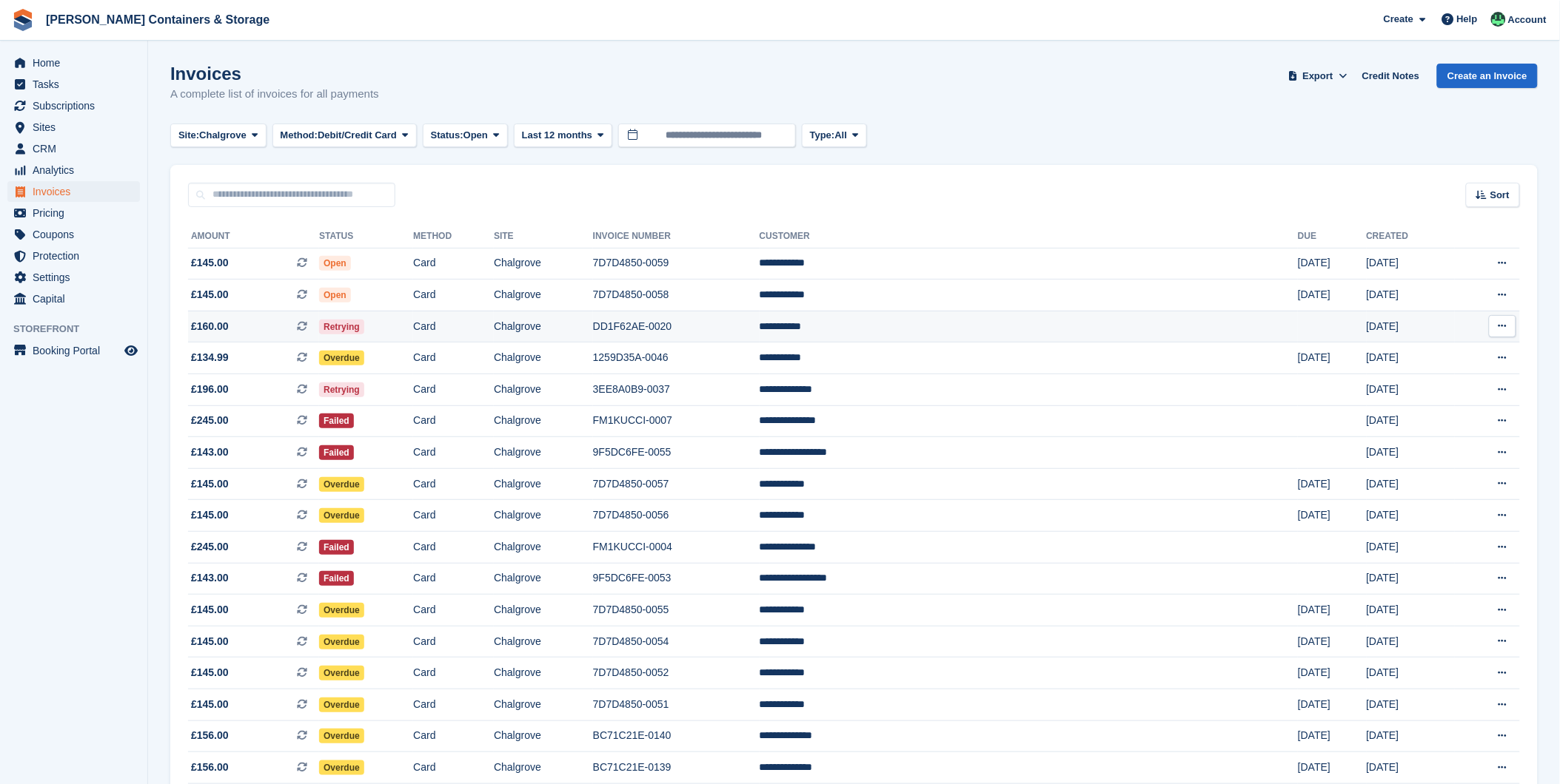
click at [260, 336] on td "£160.00 This is a recurring subscription invoice." at bounding box center [253, 326] width 131 height 32
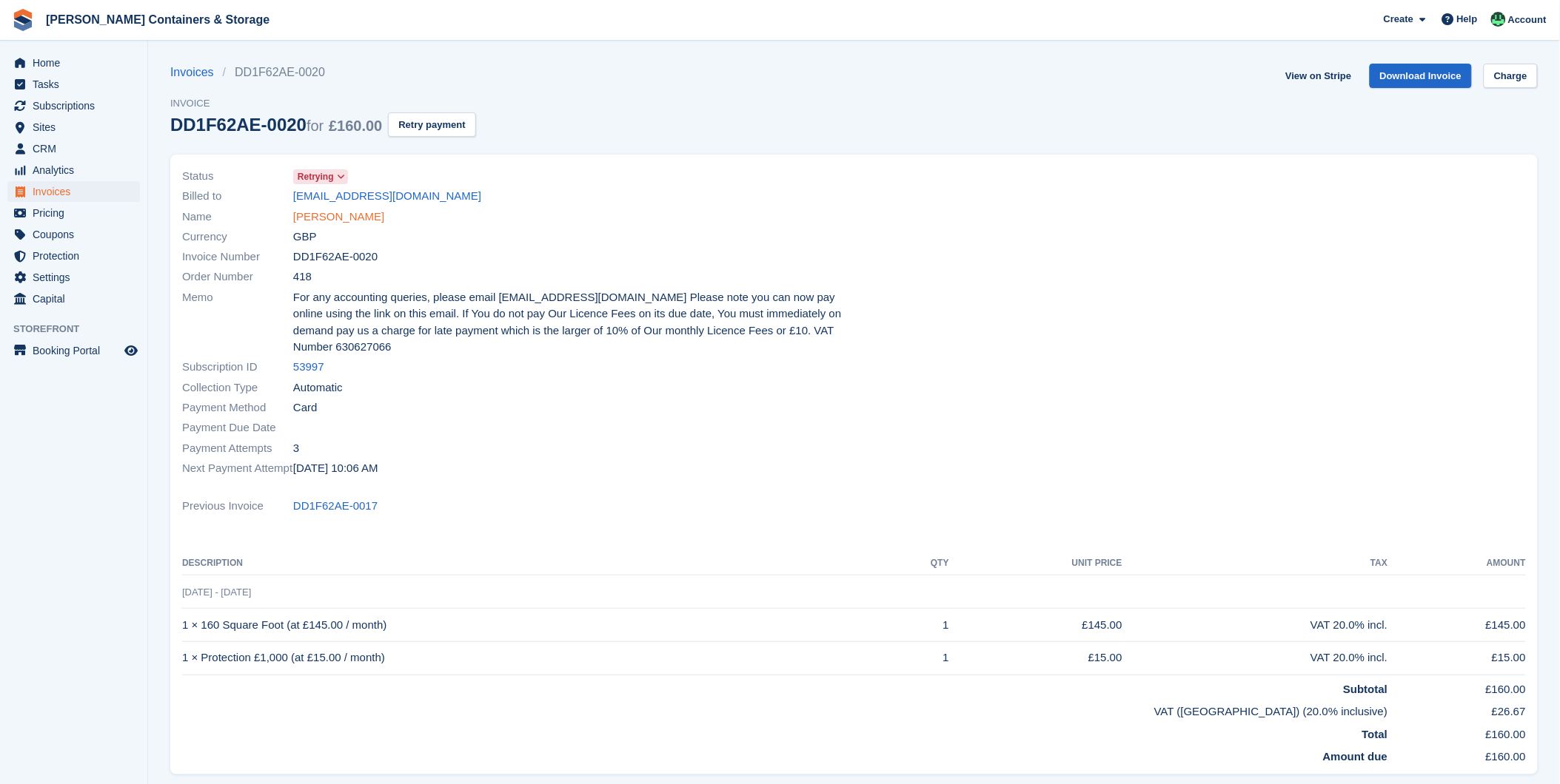
click at [329, 212] on link "[PERSON_NAME]" at bounding box center [339, 217] width 91 height 17
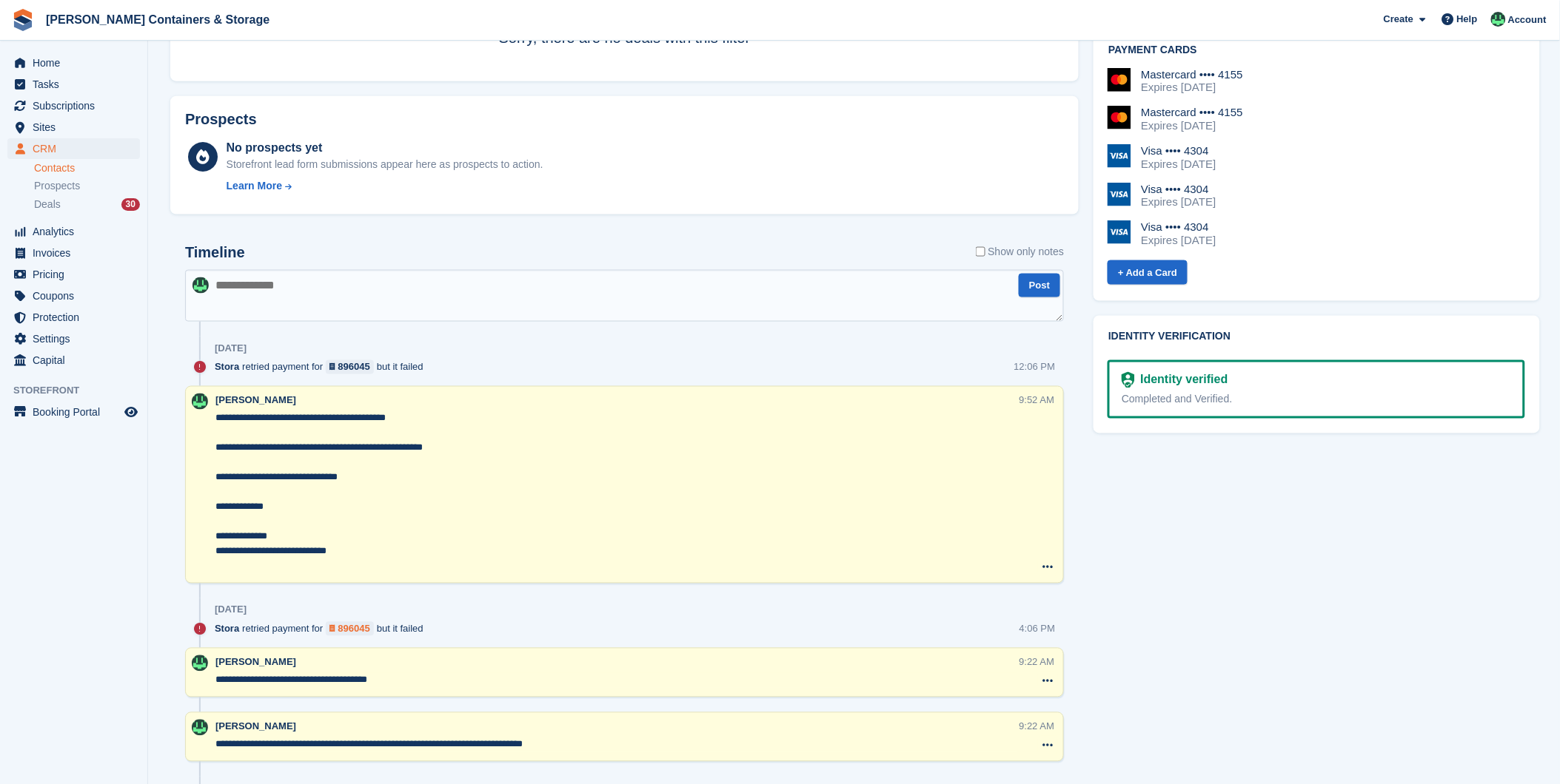
scroll to position [904, 0]
